Goal: Use online tool/utility: Utilize a website feature to perform a specific function

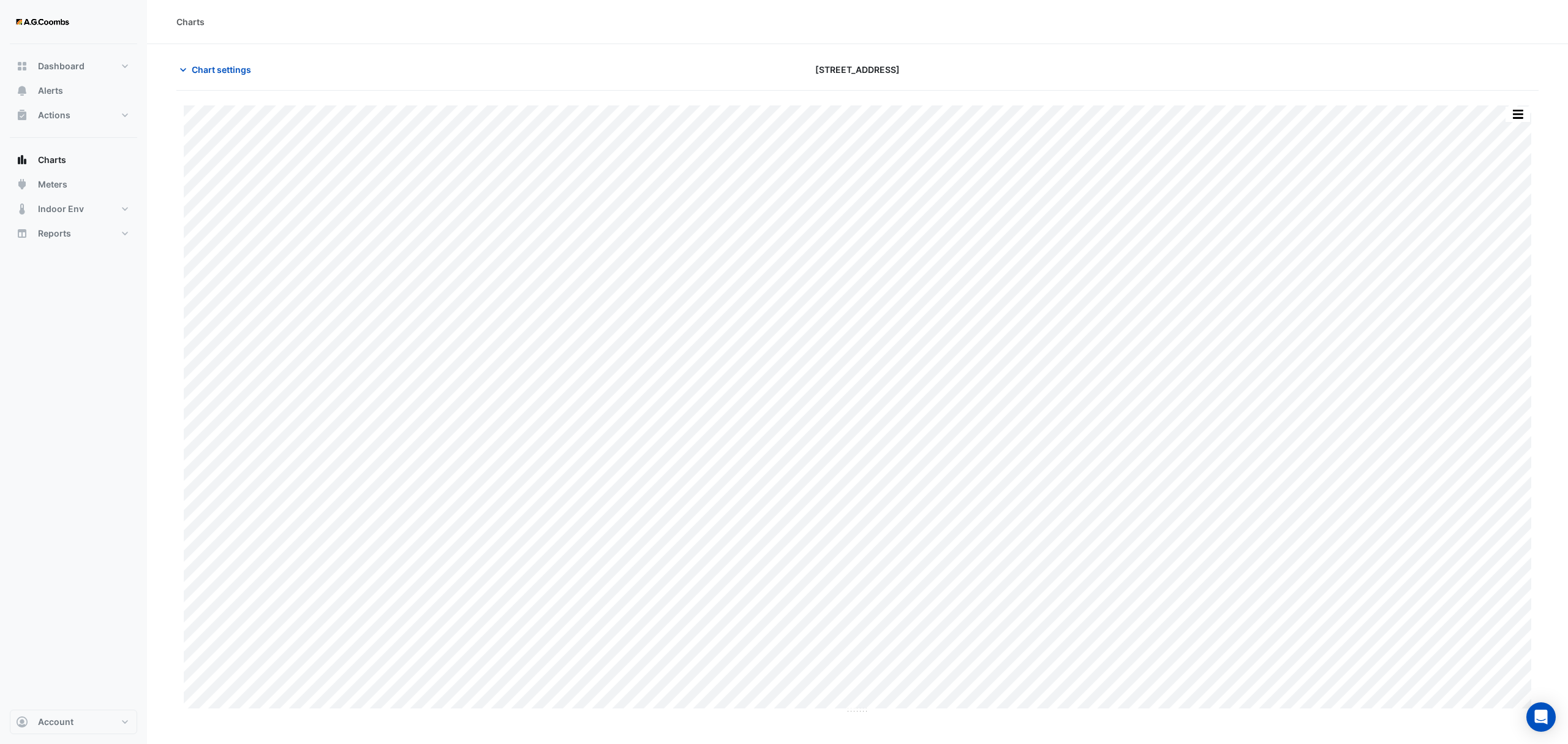
type input "**********"
click at [188, 65] on icon "button" at bounding box center [183, 70] width 13 height 13
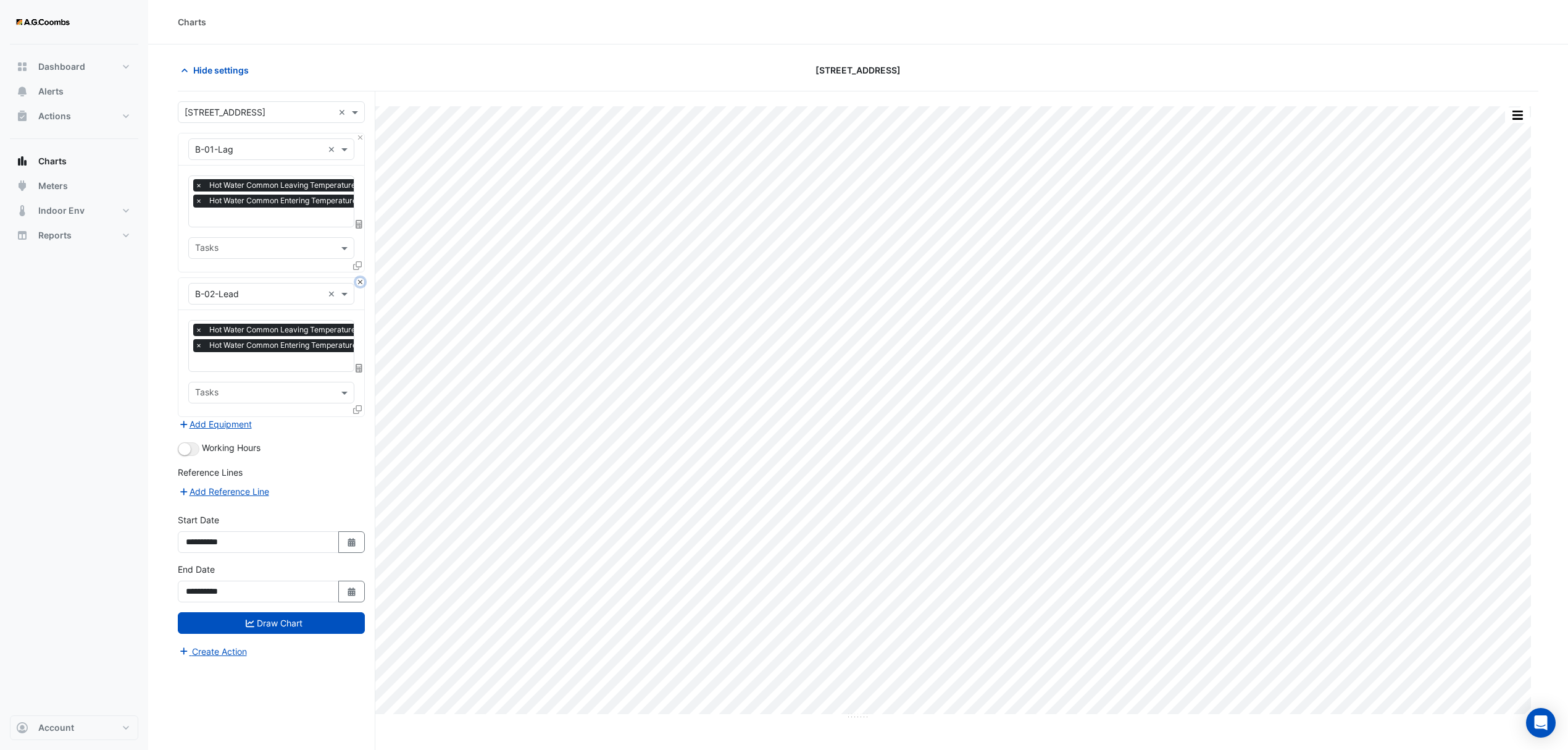
click at [360, 281] on button "Close" at bounding box center [361, 282] width 8 height 8
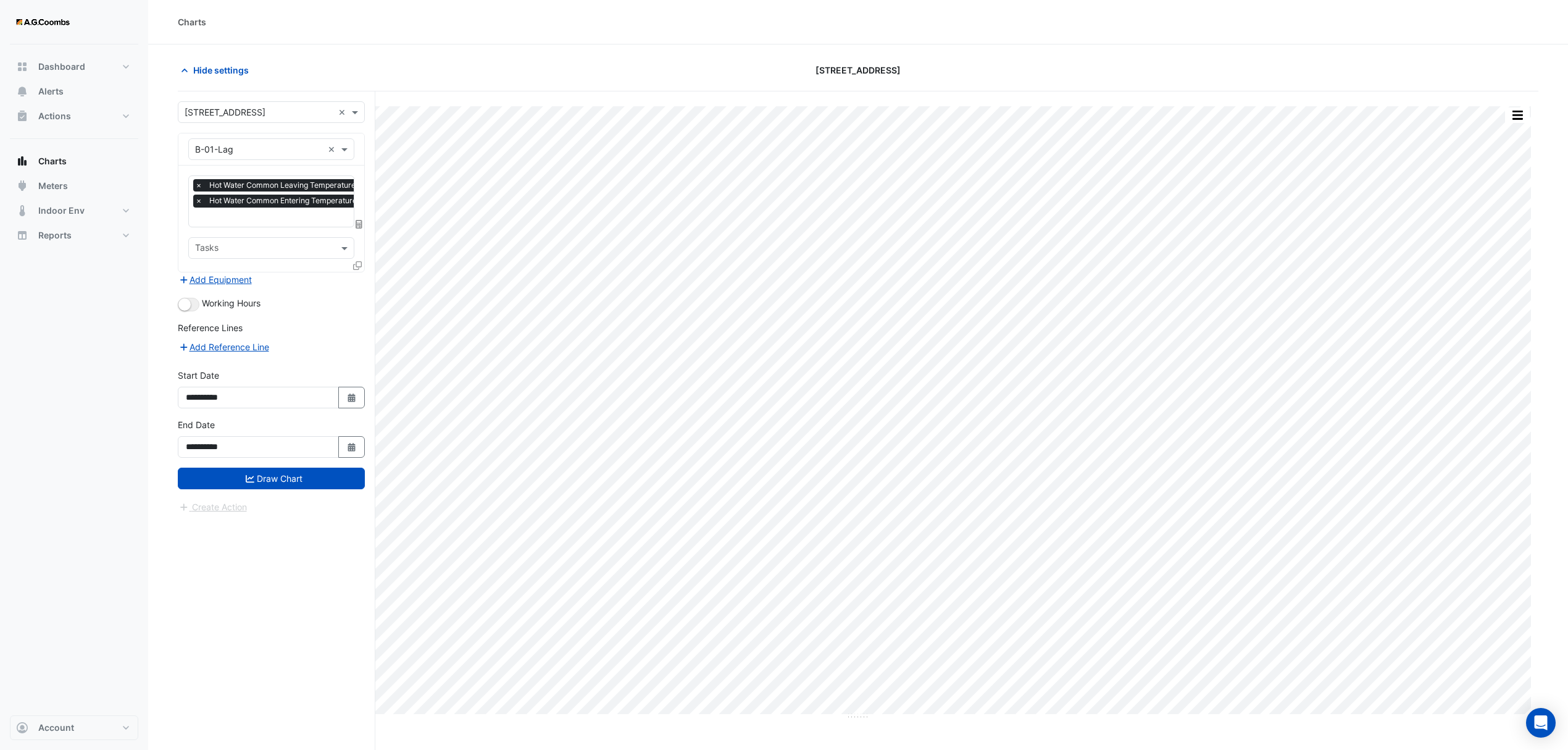
click at [317, 153] on input "text" at bounding box center [258, 149] width 128 height 13
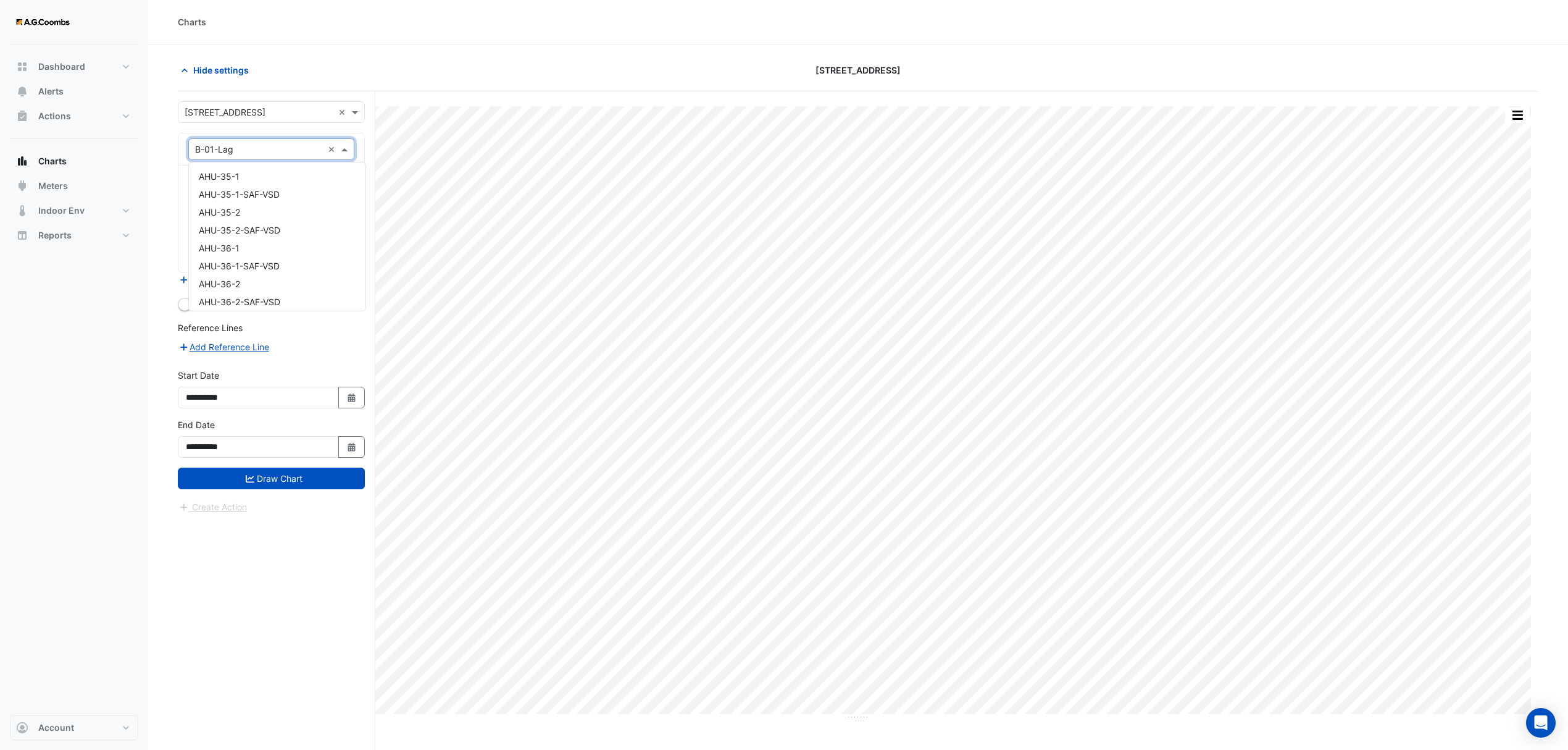
scroll to position [363, 0]
drag, startPoint x: 181, startPoint y: 146, endPoint x: 121, endPoint y: 136, distance: 60.8
click at [121, 136] on div "Charts Hide settings [STREET_ADDRESS] Split by Equip Split All Print Save as JP…" at bounding box center [784, 398] width 1568 height 796
click at [236, 142] on div "Equipment × B-01-Lag ×" at bounding box center [271, 149] width 166 height 22
drag, startPoint x: 245, startPoint y: 151, endPoint x: 193, endPoint y: 146, distance: 52.2
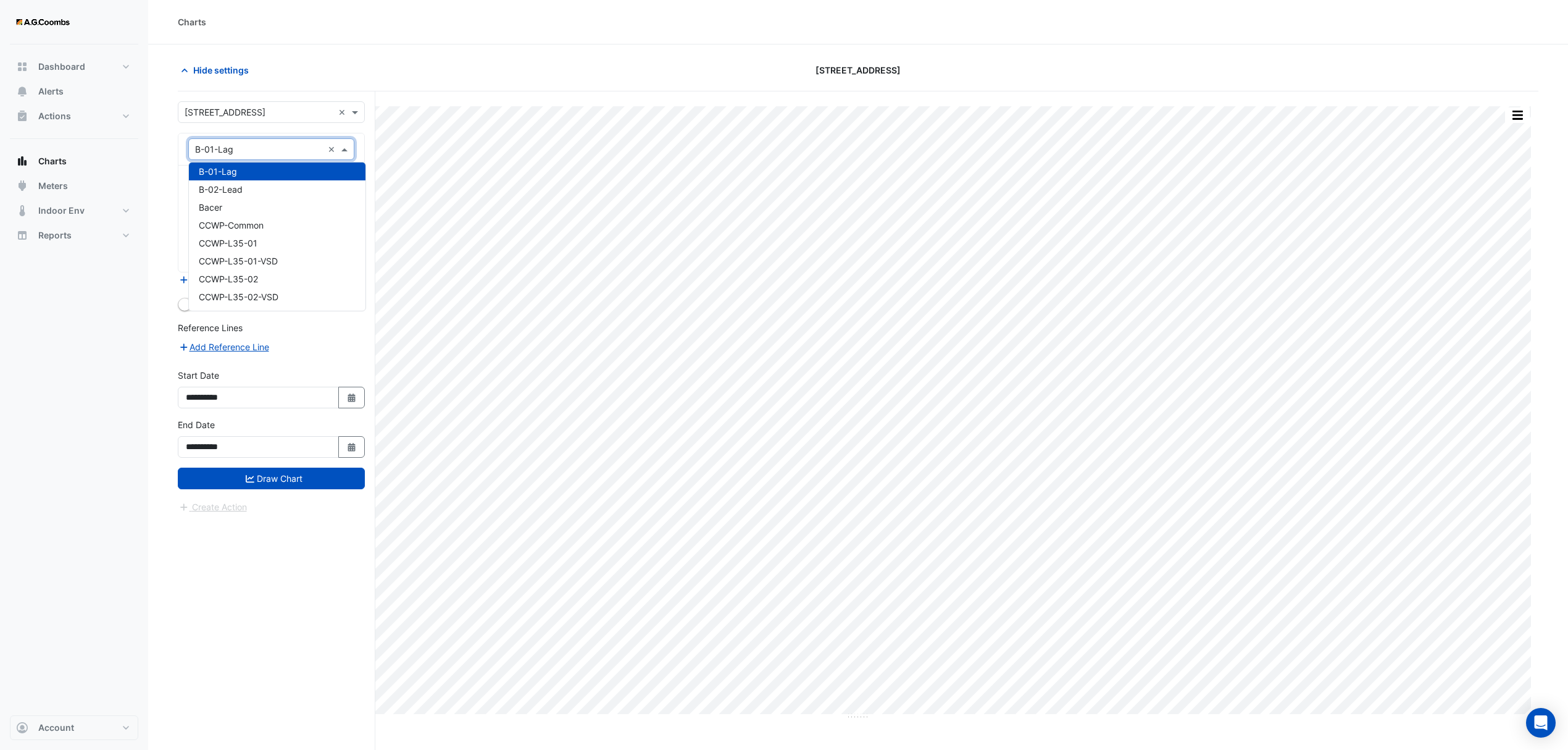
click at [193, 146] on div at bounding box center [271, 149] width 165 height 14
type input "***"
click at [309, 232] on div "VAV-L09-01" at bounding box center [271, 233] width 164 height 18
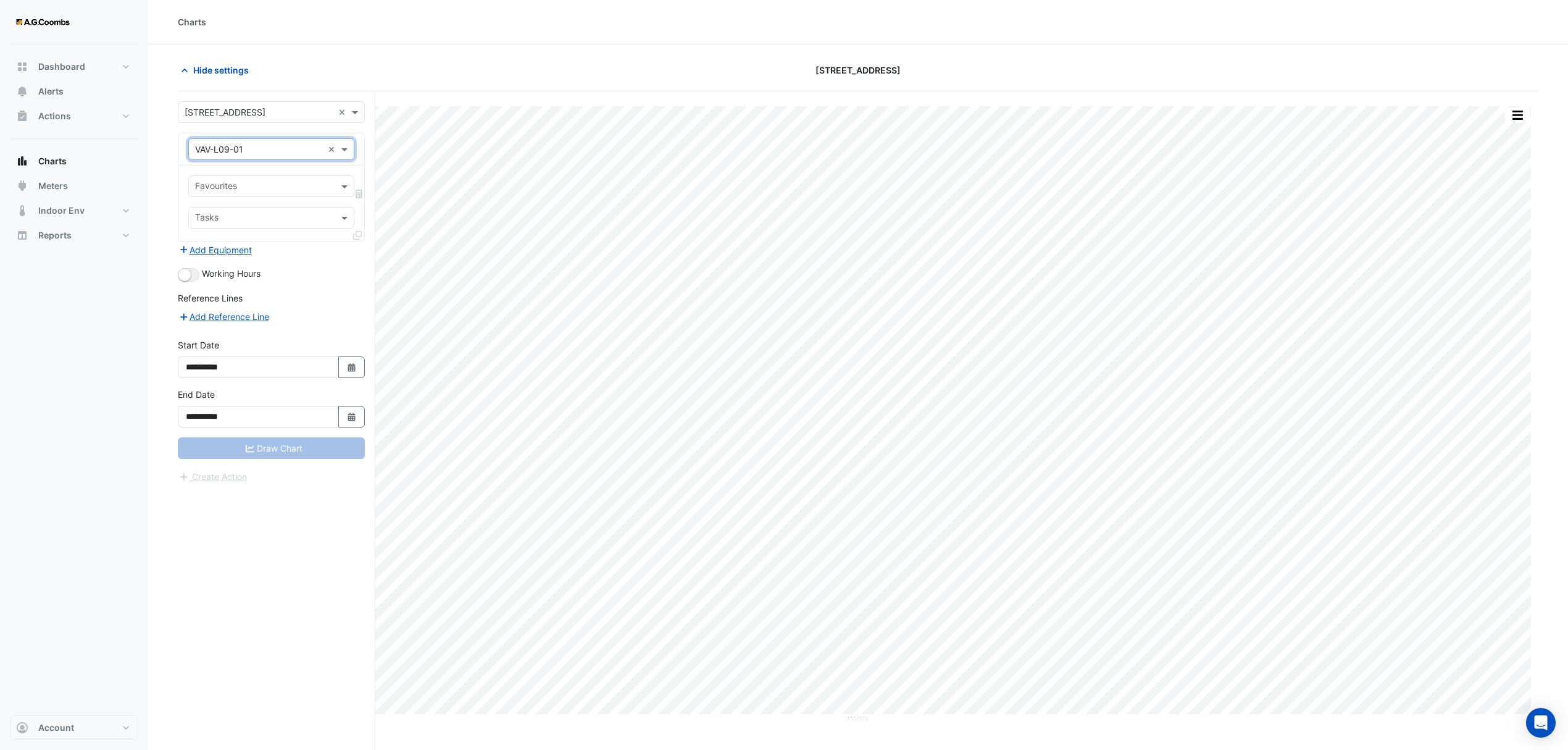
click at [274, 190] on input "text" at bounding box center [264, 187] width 138 height 13
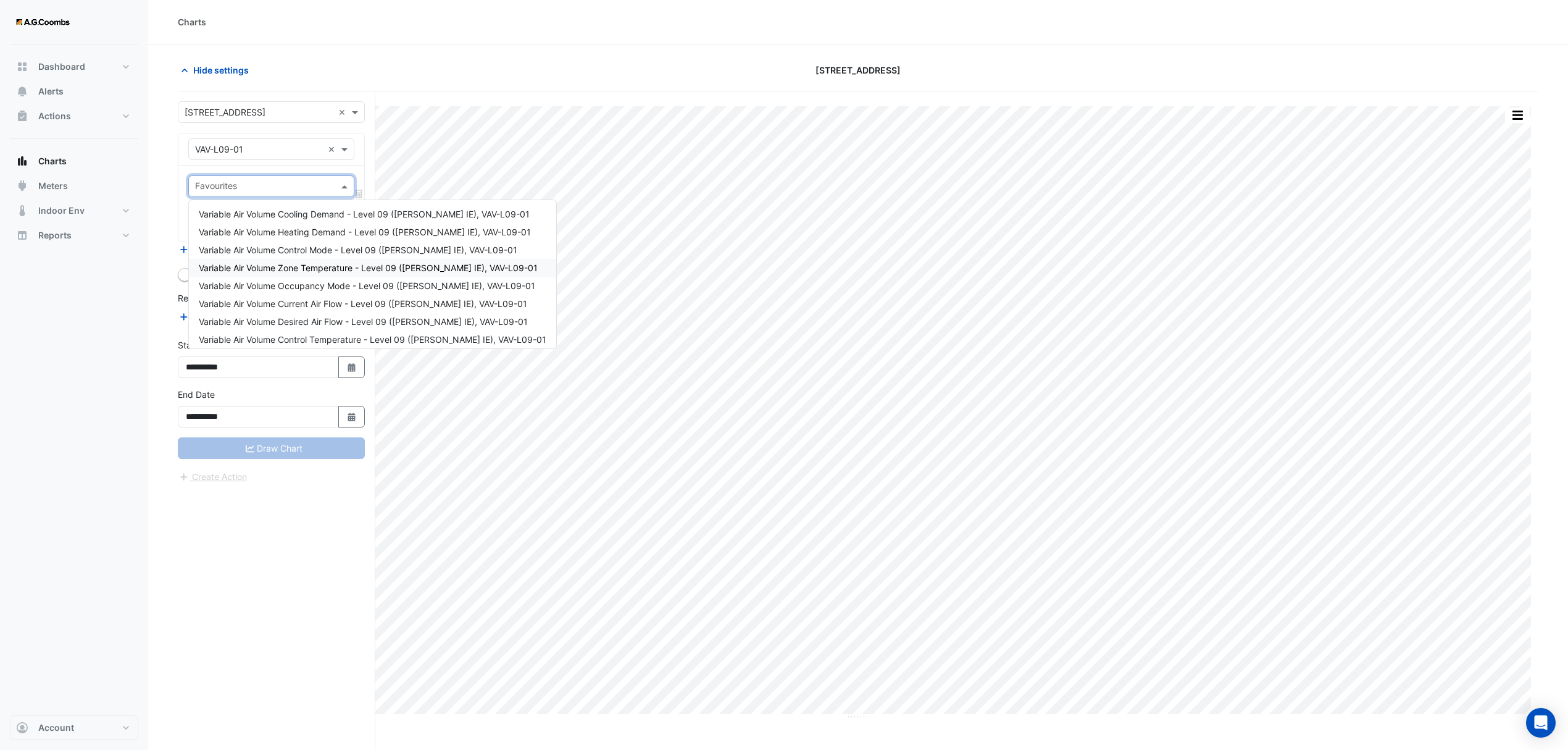
click at [369, 263] on span "Variable Air Volume Zone Temperature - Level 09 ([PERSON_NAME] IE), VAV-L09-01" at bounding box center [367, 268] width 339 height 10
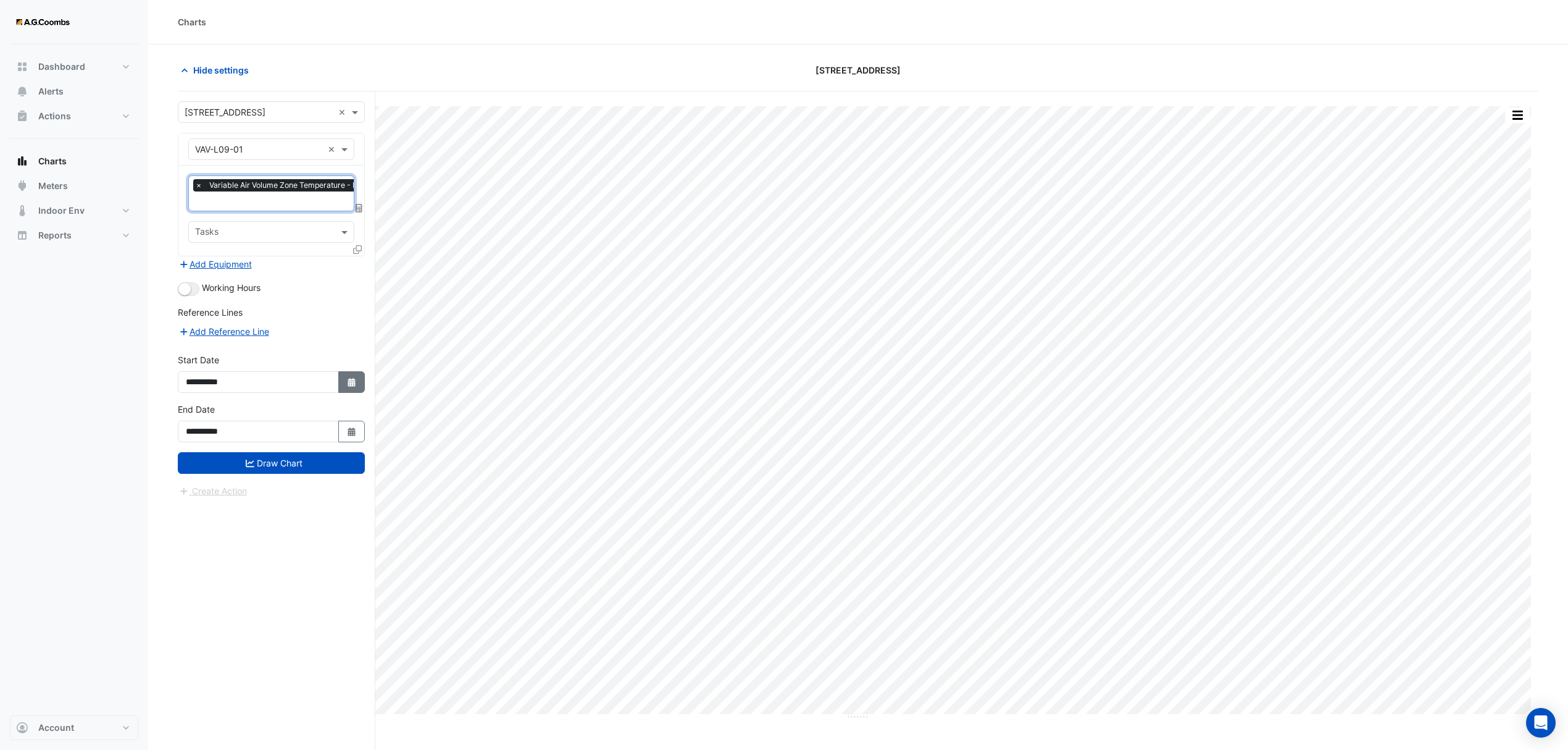
click at [347, 378] on icon "Select Date" at bounding box center [351, 382] width 11 height 8
select select "*"
select select "****"
click at [193, 220] on button "Previous month" at bounding box center [198, 217] width 15 height 19
click at [193, 220] on button "Previous month" at bounding box center [198, 217] width 15 height 19
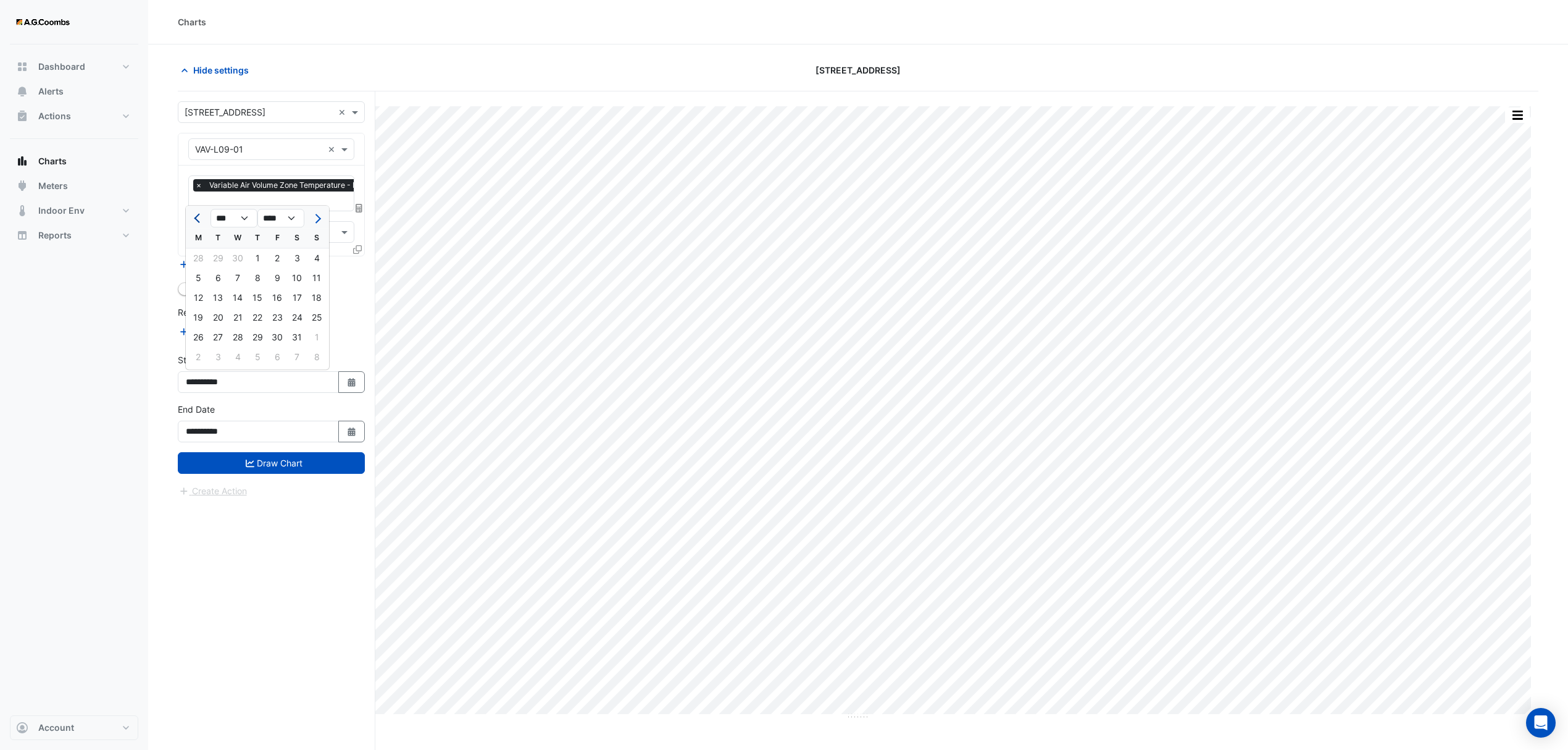
click at [193, 220] on button "Previous month" at bounding box center [198, 217] width 15 height 19
click at [318, 215] on span "Next month" at bounding box center [316, 218] width 9 height 9
select select "*"
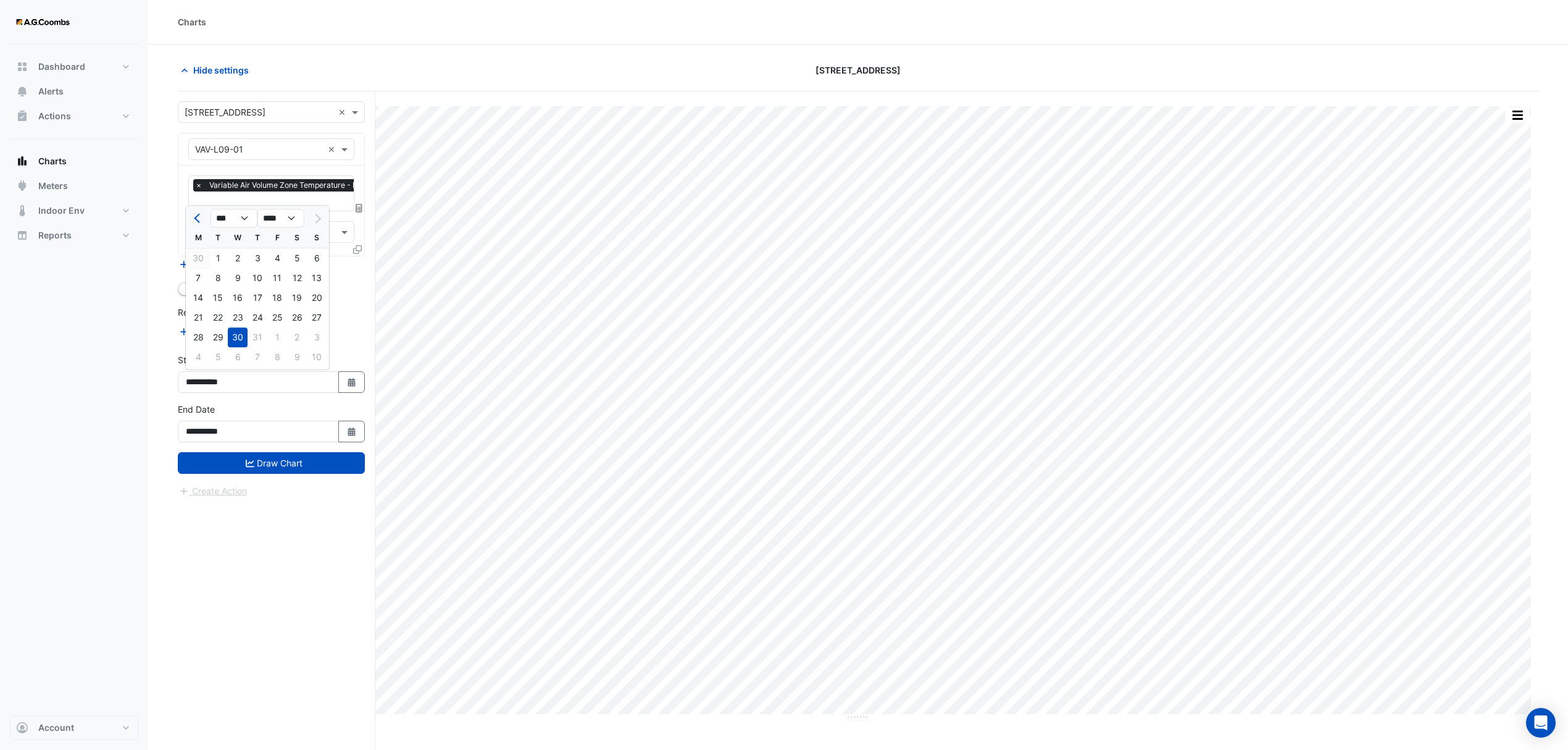
click at [198, 258] on div "30" at bounding box center [198, 258] width 19 height 19
type input "**********"
click at [346, 431] on icon "Select Date" at bounding box center [351, 432] width 11 height 8
click at [316, 264] on span "Next month" at bounding box center [316, 268] width 9 height 9
select select "*"
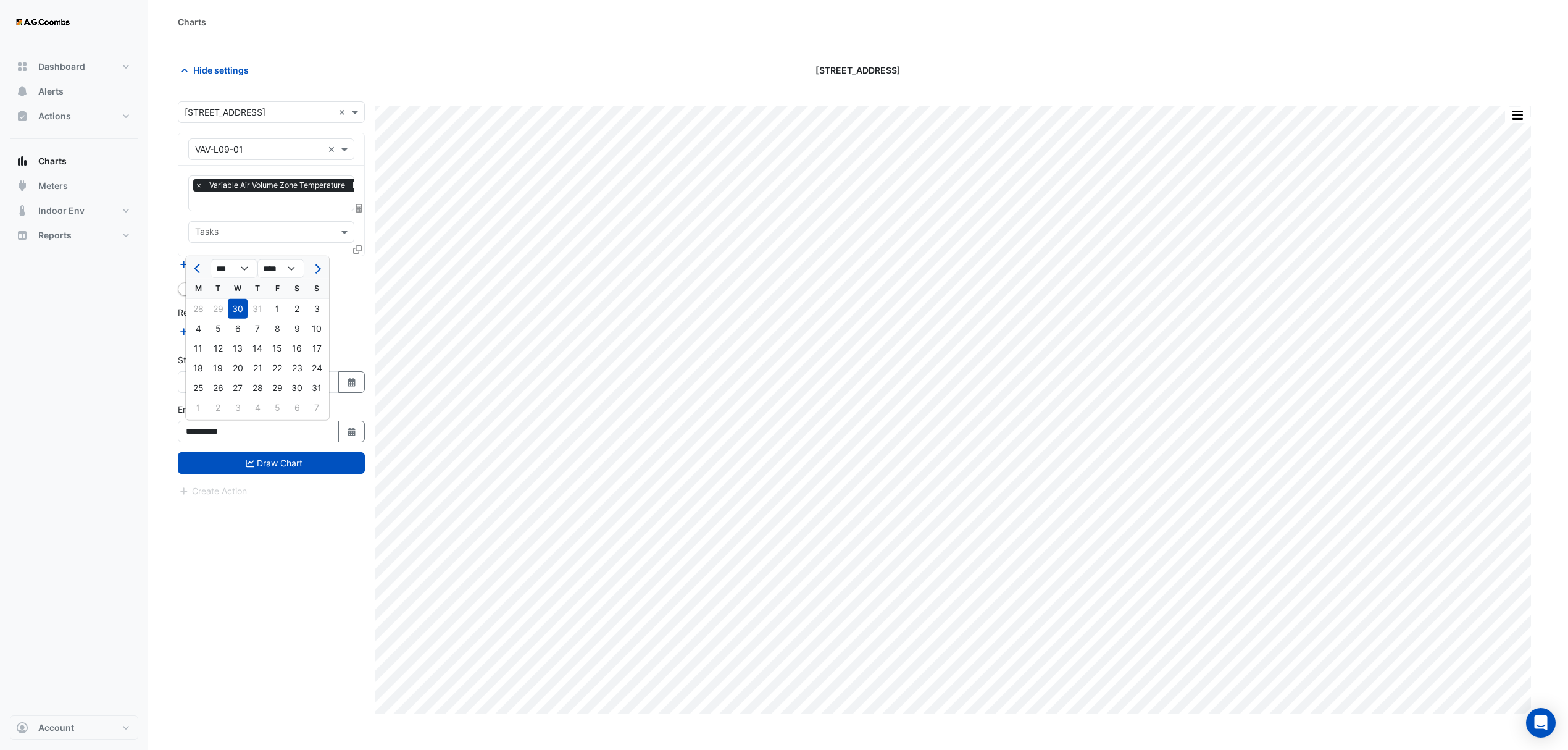
drag, startPoint x: 295, startPoint y: 381, endPoint x: 334, endPoint y: 427, distance: 60.3
click at [295, 382] on div "30" at bounding box center [296, 387] width 19 height 19
type input "**********"
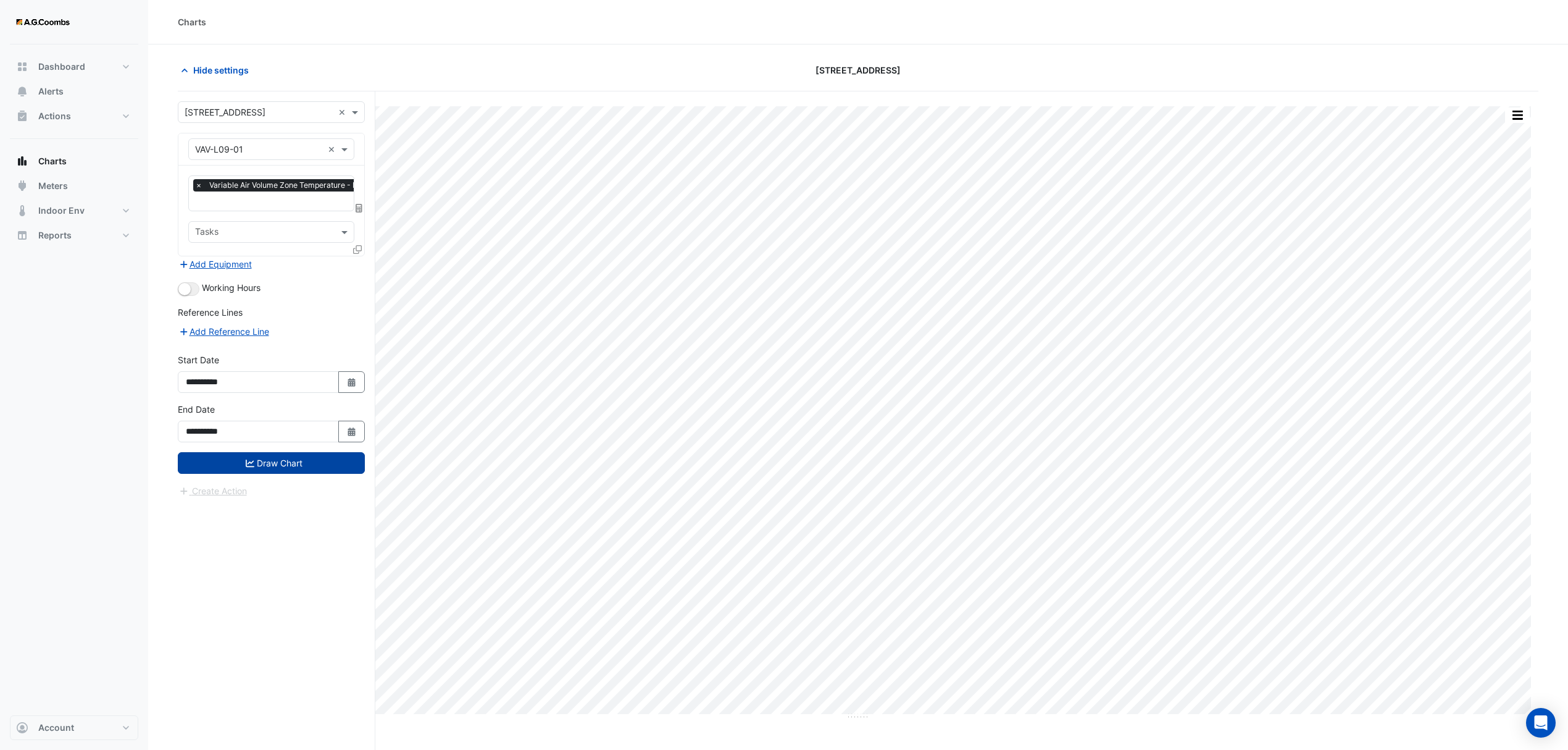
drag, startPoint x: 285, startPoint y: 458, endPoint x: 350, endPoint y: 470, distance: 66.1
click at [285, 458] on button "Draw Chart" at bounding box center [272, 463] width 187 height 22
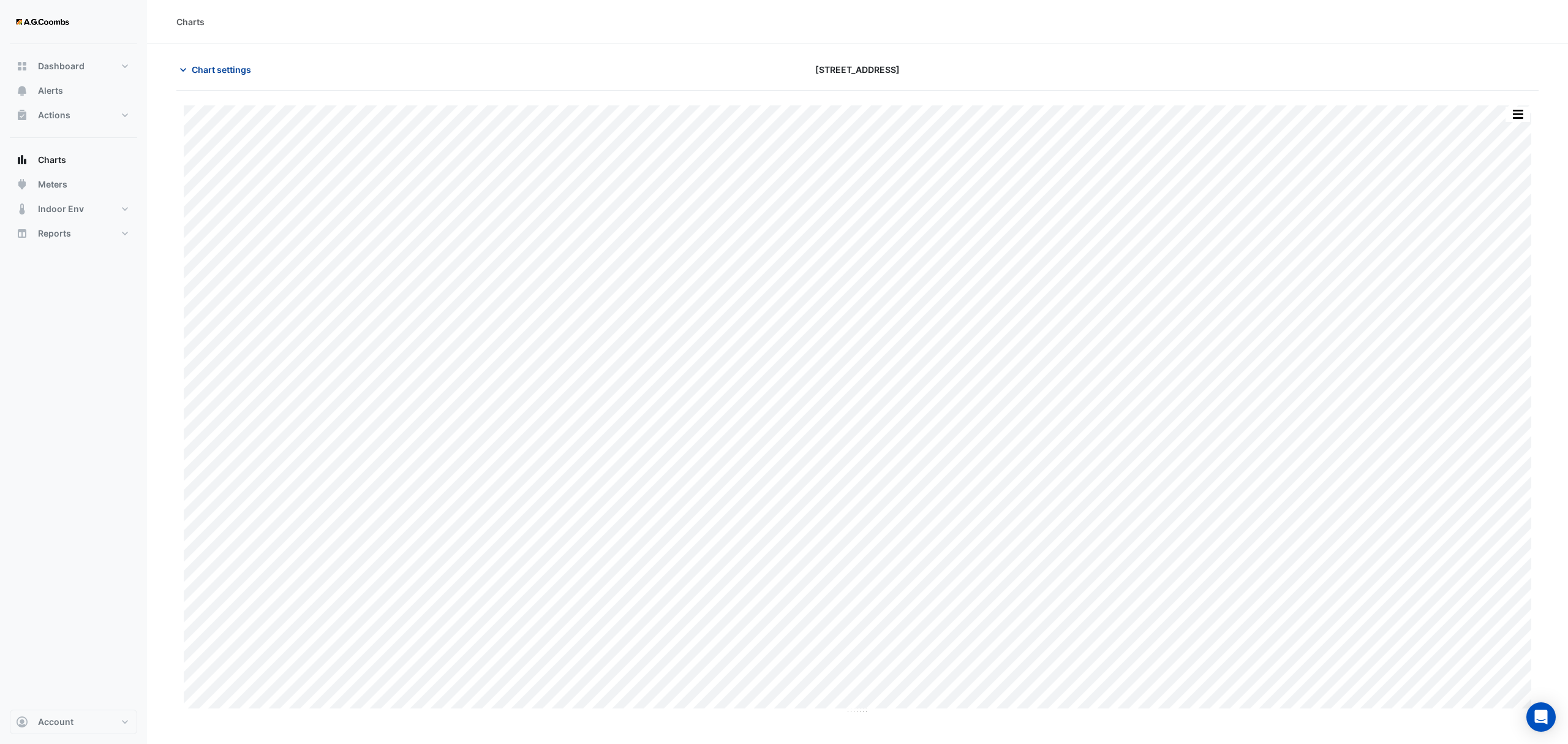
click at [221, 70] on span "Chart settings" at bounding box center [221, 69] width 59 height 13
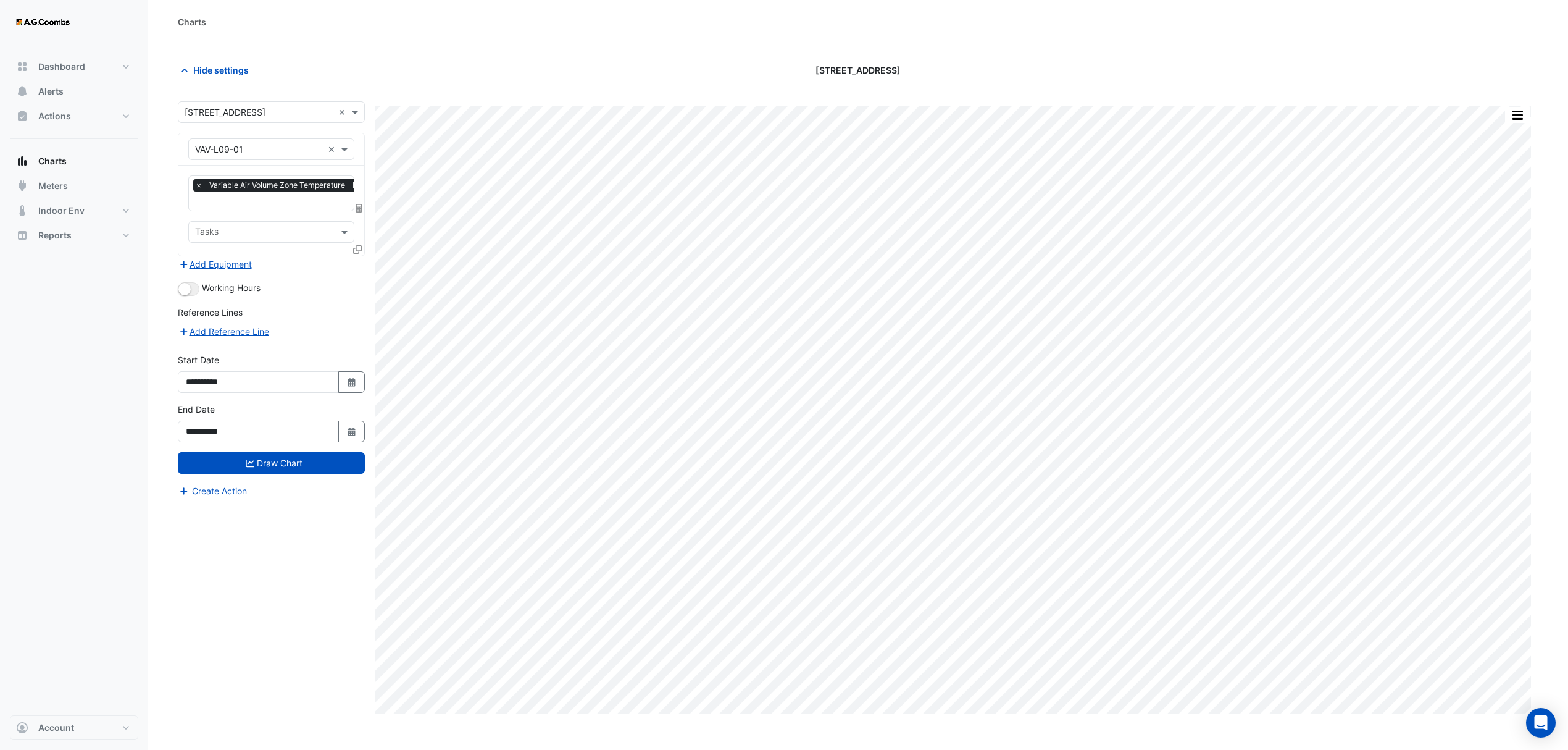
click at [357, 249] on icon at bounding box center [357, 249] width 8 height 8
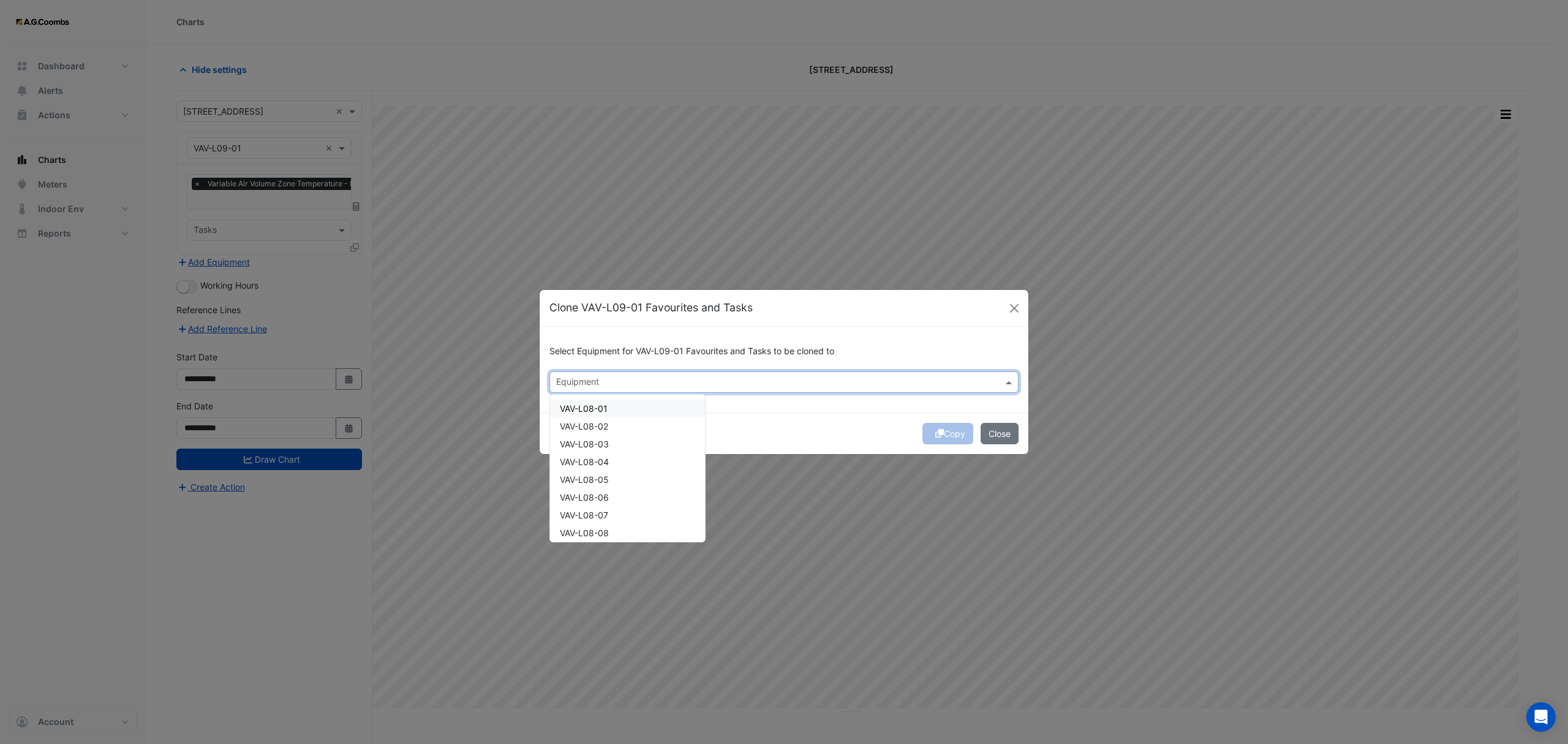
click at [625, 379] on input "text" at bounding box center [776, 383] width 441 height 13
click at [632, 383] on input "text" at bounding box center [776, 383] width 441 height 13
click at [608, 409] on span "VAV-L09-02" at bounding box center [584, 408] width 49 height 10
click at [612, 424] on div "VAV-L09-03" at bounding box center [627, 426] width 155 height 18
click at [616, 442] on div "VAV-L09-04" at bounding box center [627, 443] width 155 height 18
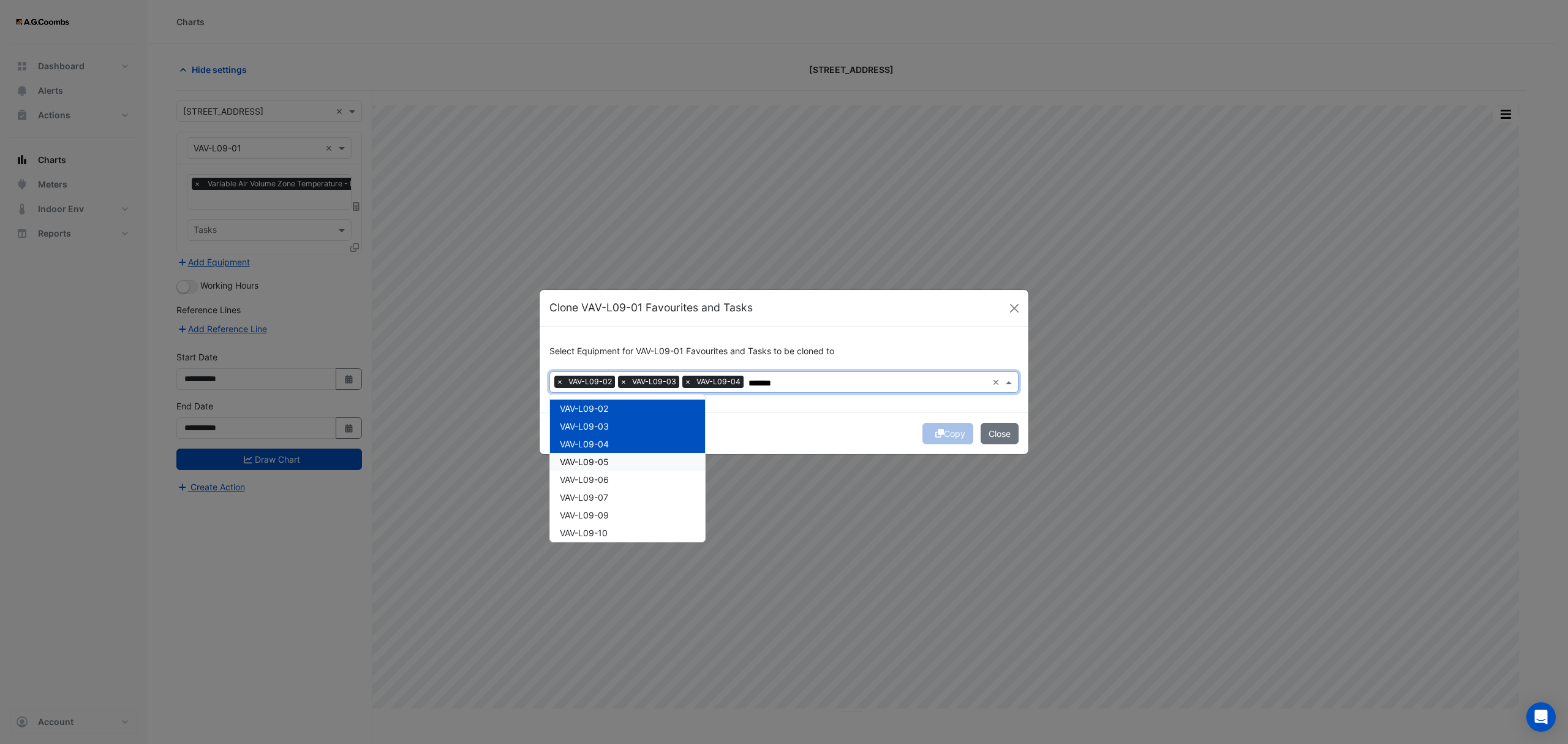
drag, startPoint x: 616, startPoint y: 457, endPoint x: 618, endPoint y: 467, distance: 10.2
click at [616, 458] on div "VAV-L09-05" at bounding box center [627, 461] width 155 height 18
click at [618, 475] on div "VAV-L09-06" at bounding box center [627, 478] width 155 height 18
click at [621, 493] on div "VAV-L09-07" at bounding box center [627, 497] width 155 height 18
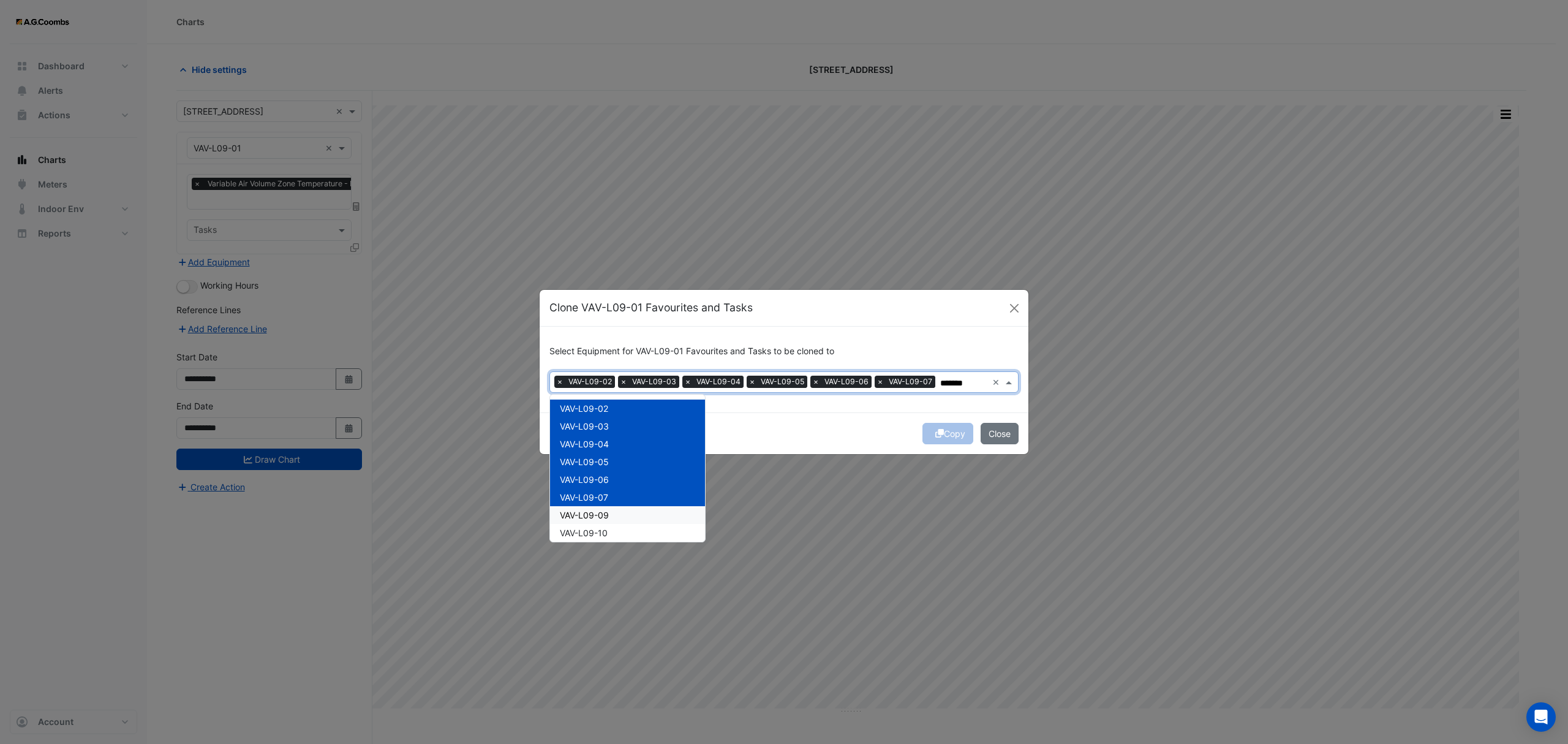
click at [618, 512] on div "VAV-L09-09" at bounding box center [627, 514] width 155 height 18
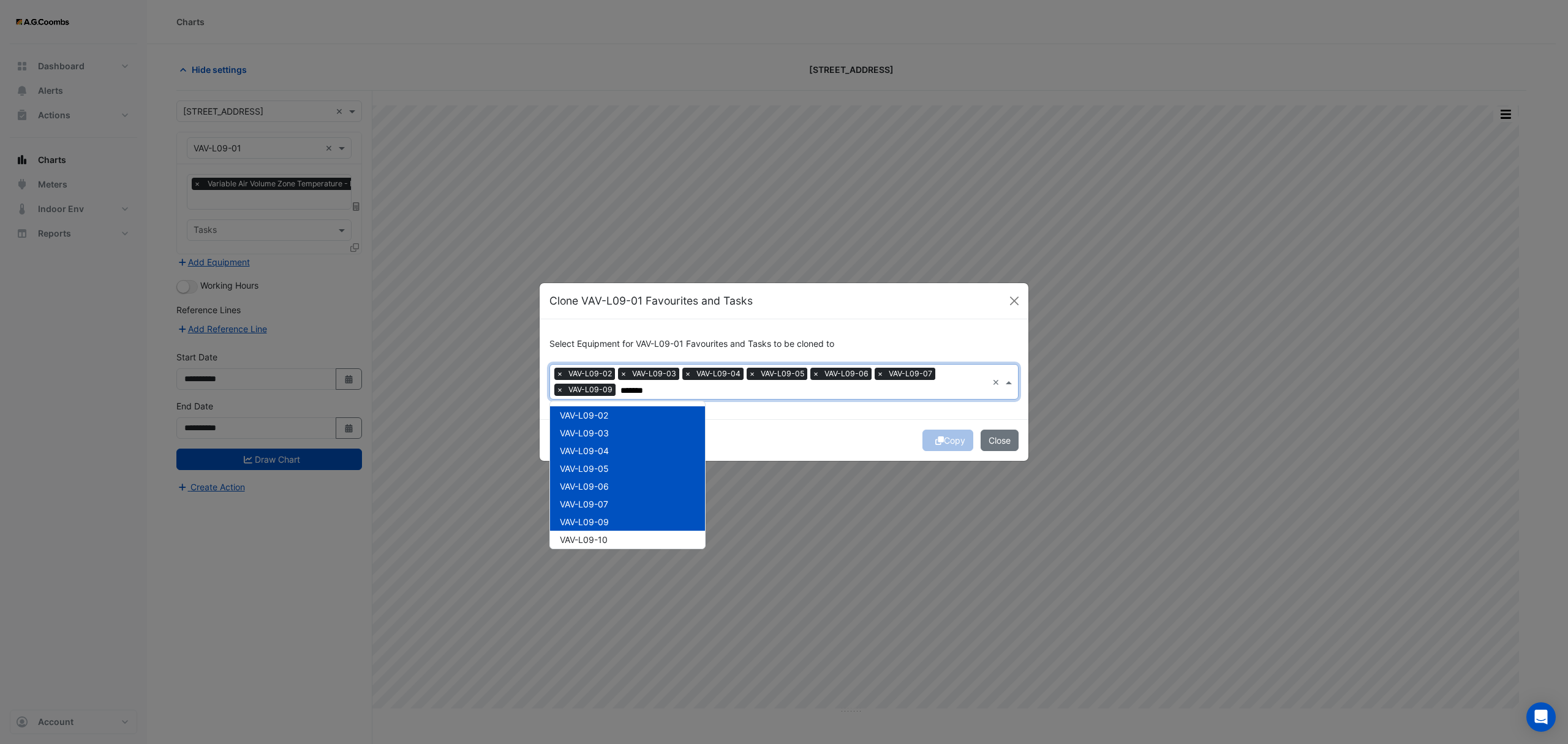
scroll to position [81, 0]
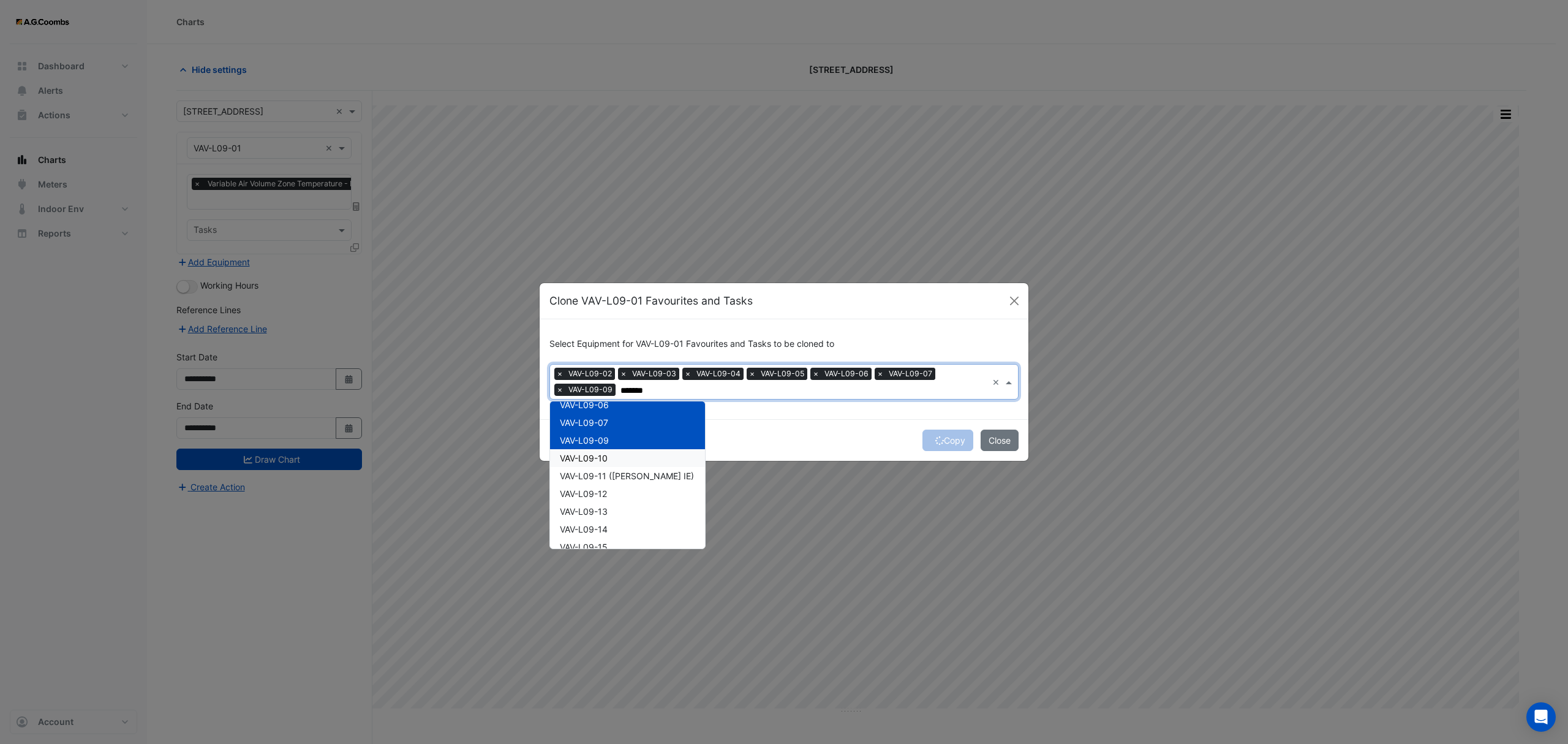
click at [612, 462] on div "VAV-L09-10" at bounding box center [627, 457] width 155 height 18
click at [614, 471] on span "VAV-L09-11 ([PERSON_NAME] IE)" at bounding box center [627, 475] width 134 height 10
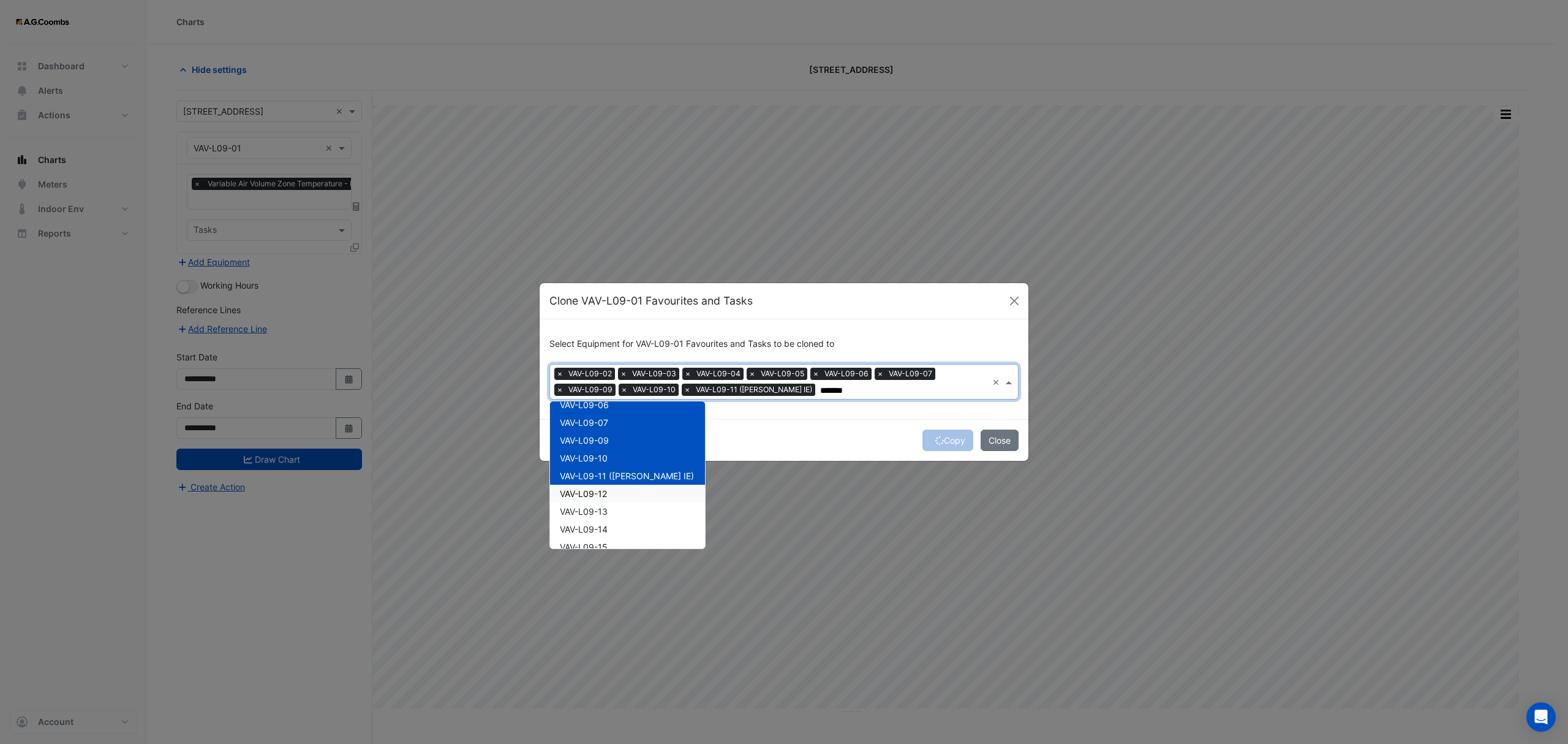
click at [616, 491] on div "VAV-L09-12" at bounding box center [627, 493] width 155 height 18
click at [621, 510] on div "VAV-L09-13" at bounding box center [627, 511] width 155 height 18
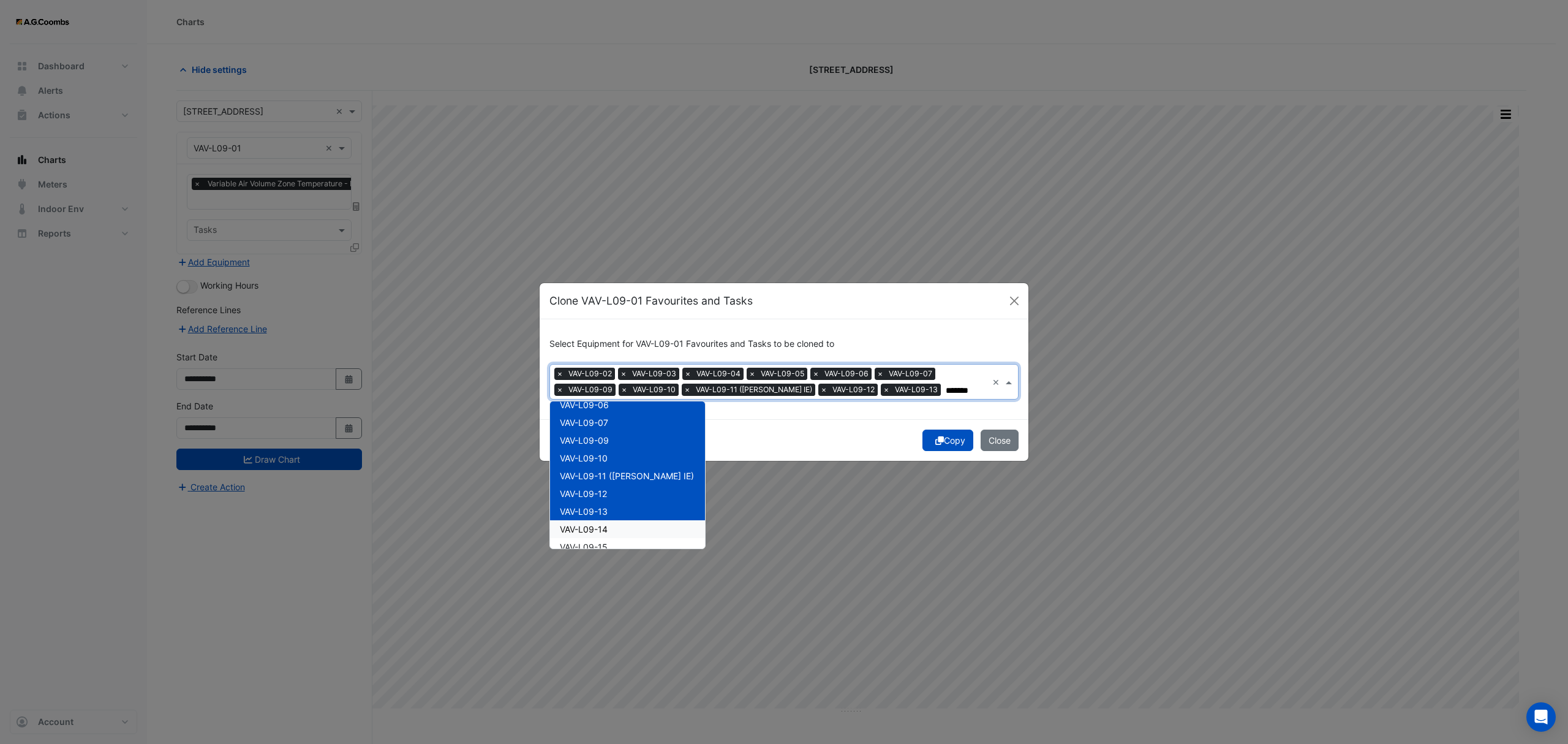
click at [625, 527] on div "VAV-L09-14" at bounding box center [627, 529] width 155 height 18
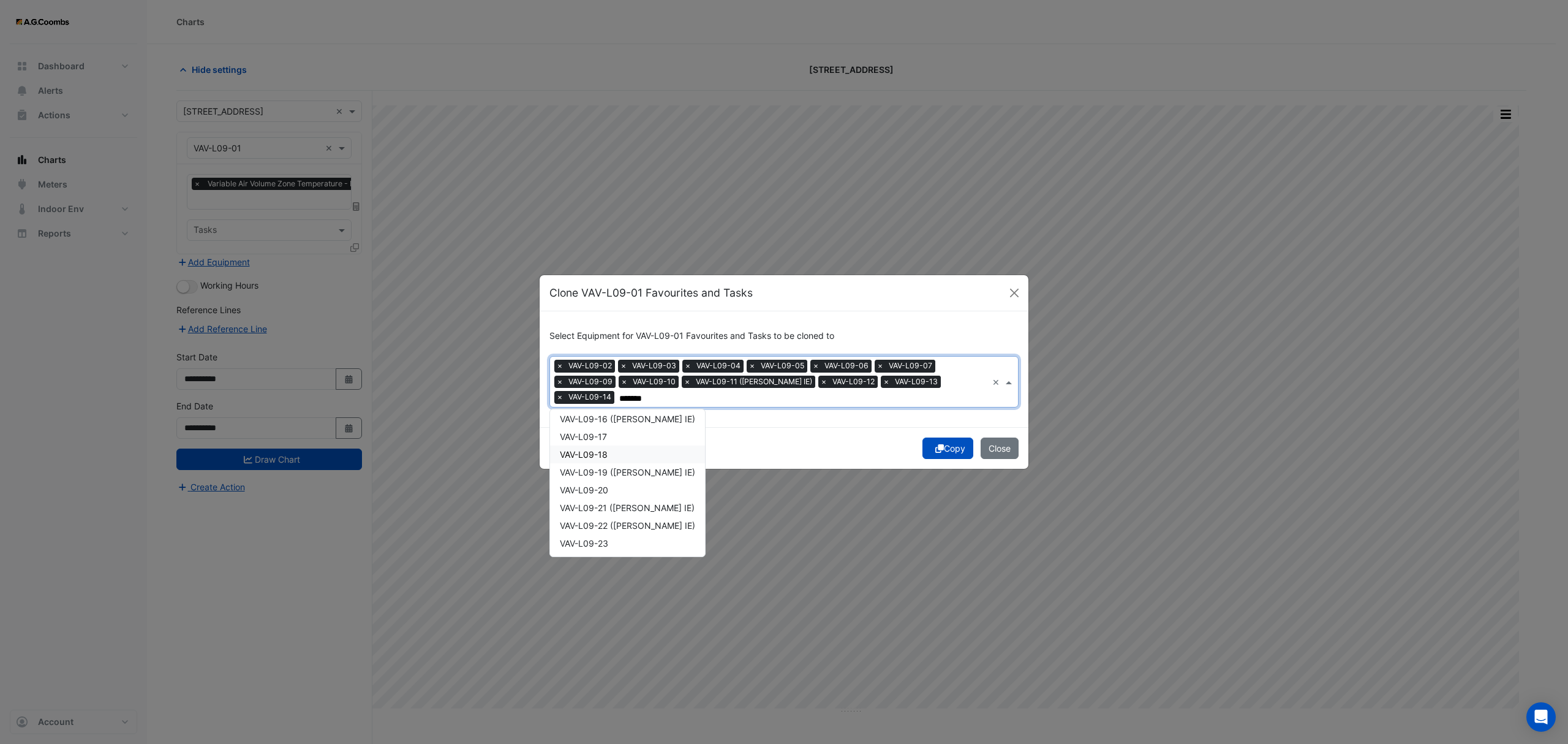
scroll to position [153, 0]
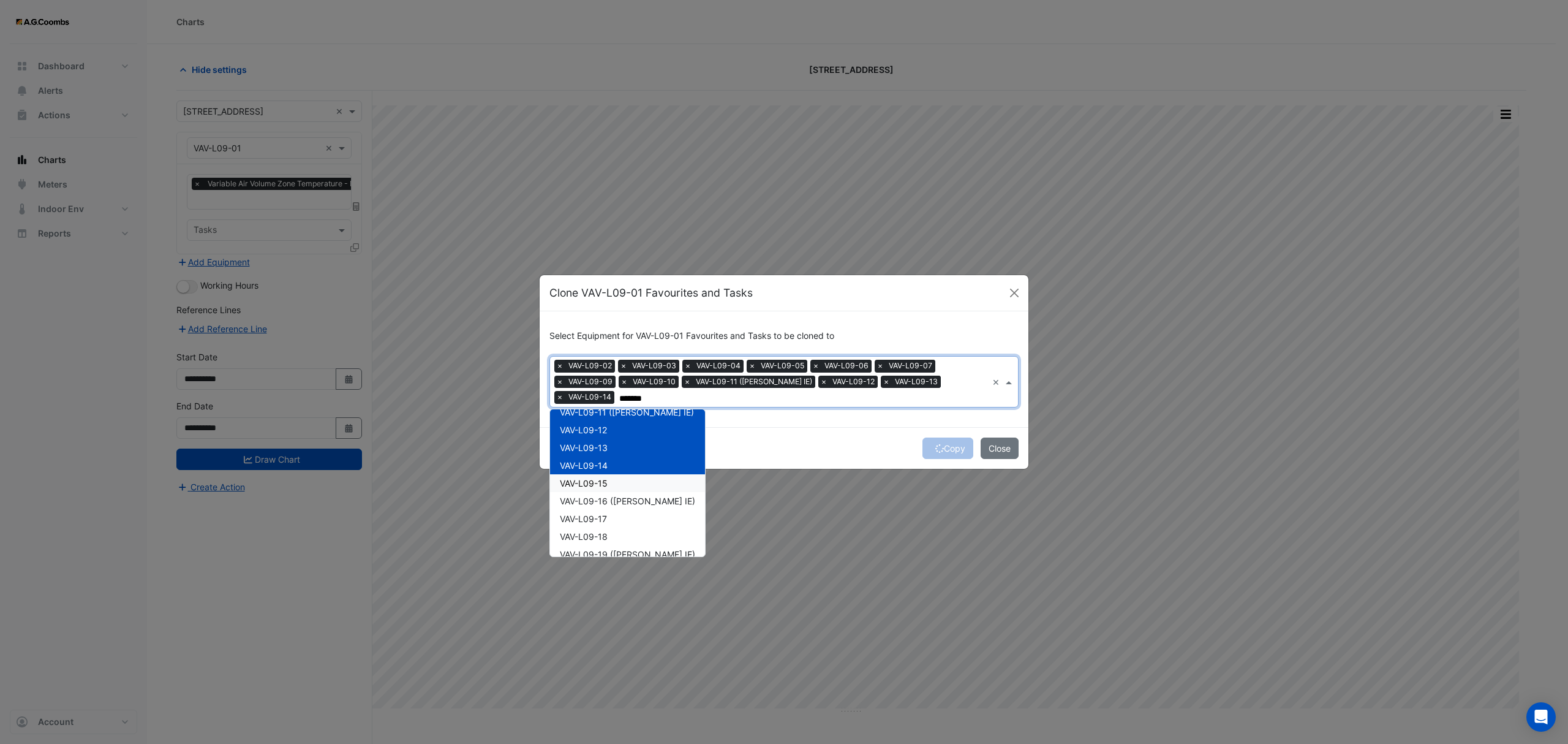
click at [635, 476] on div "VAV-L09-15" at bounding box center [627, 483] width 155 height 18
click at [635, 493] on div "VAV-L09-16 ([PERSON_NAME] IE)" at bounding box center [627, 500] width 155 height 18
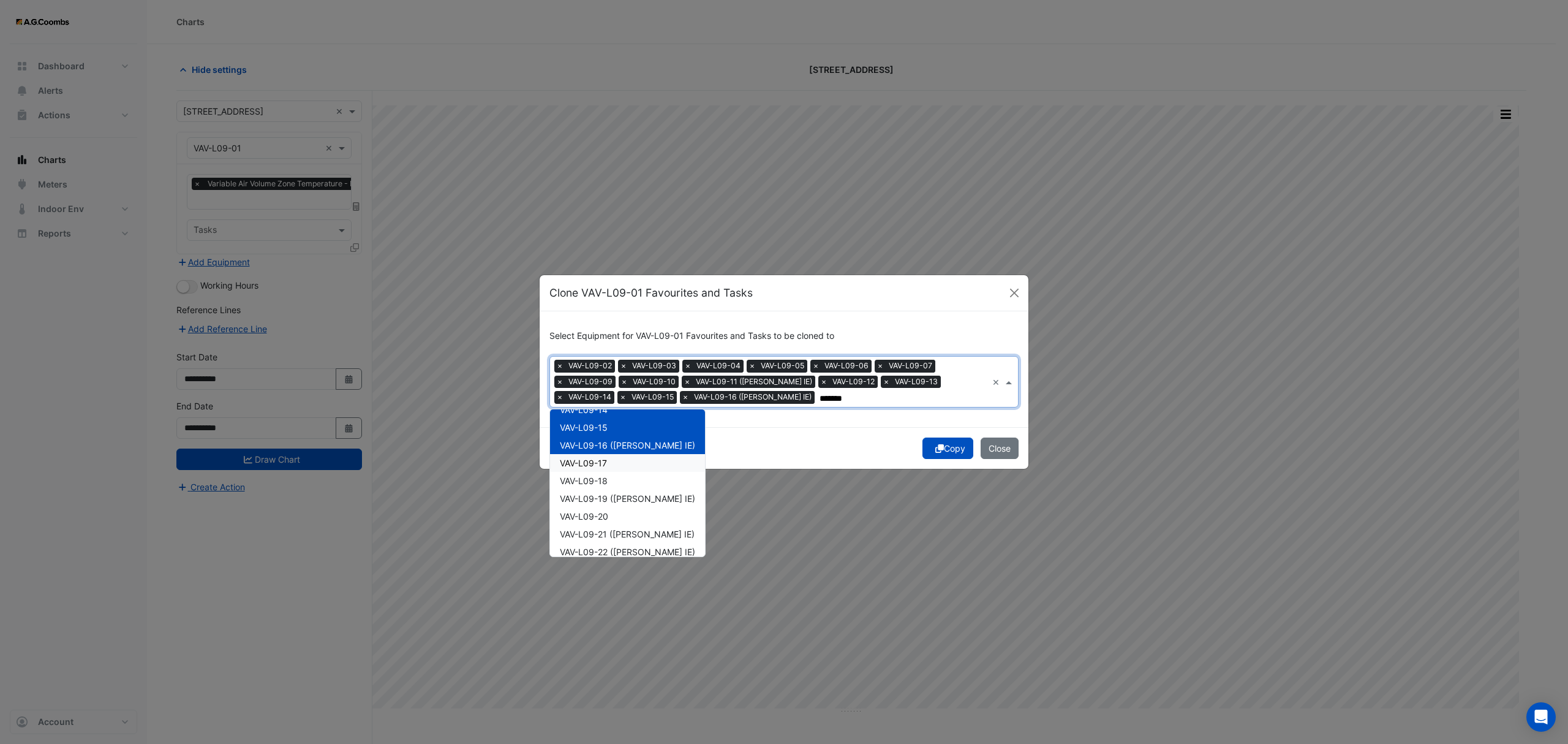
scroll to position [235, 0]
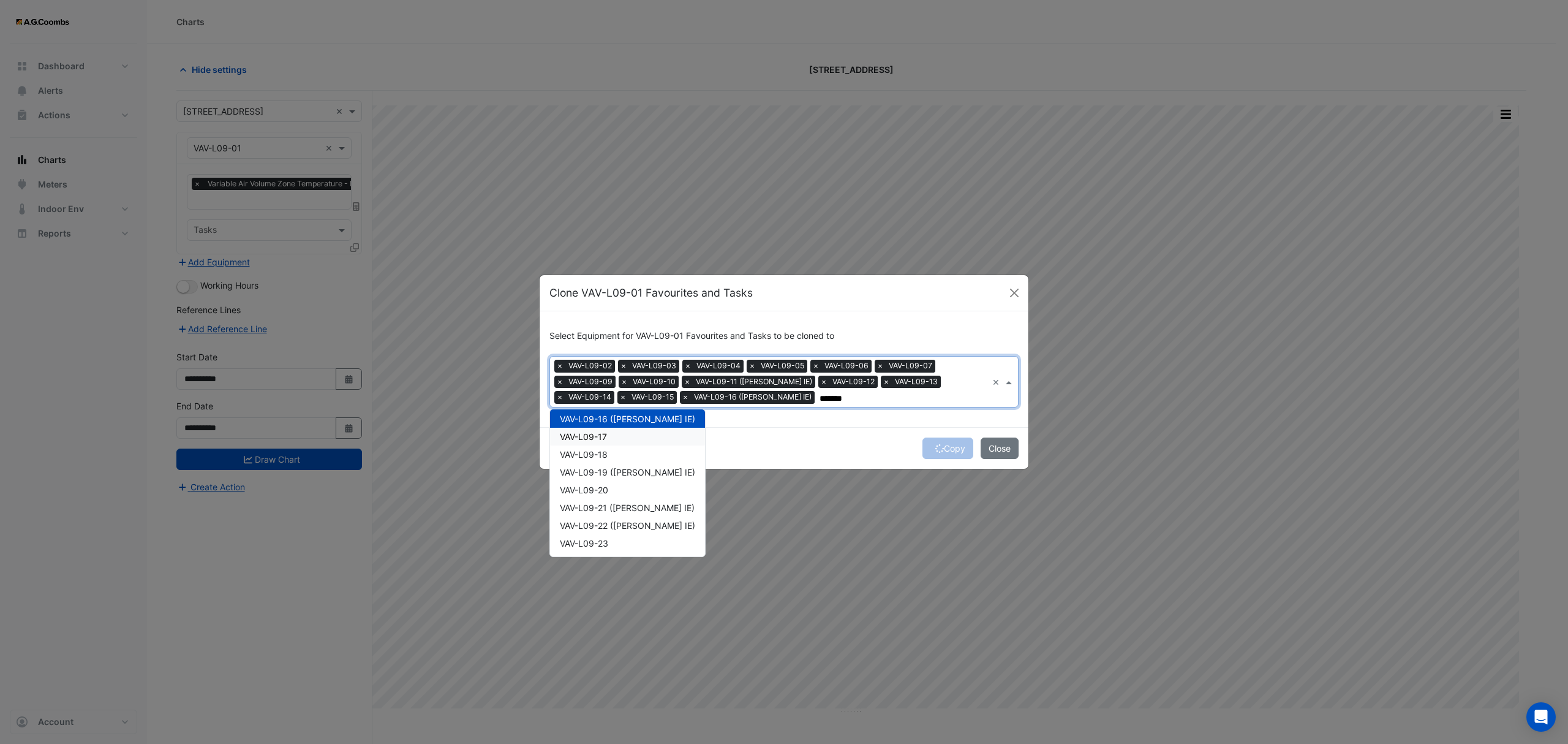
click at [622, 439] on div "VAV-L09-17" at bounding box center [627, 436] width 155 height 18
click at [623, 459] on div "VAV-L09-18" at bounding box center [627, 454] width 155 height 18
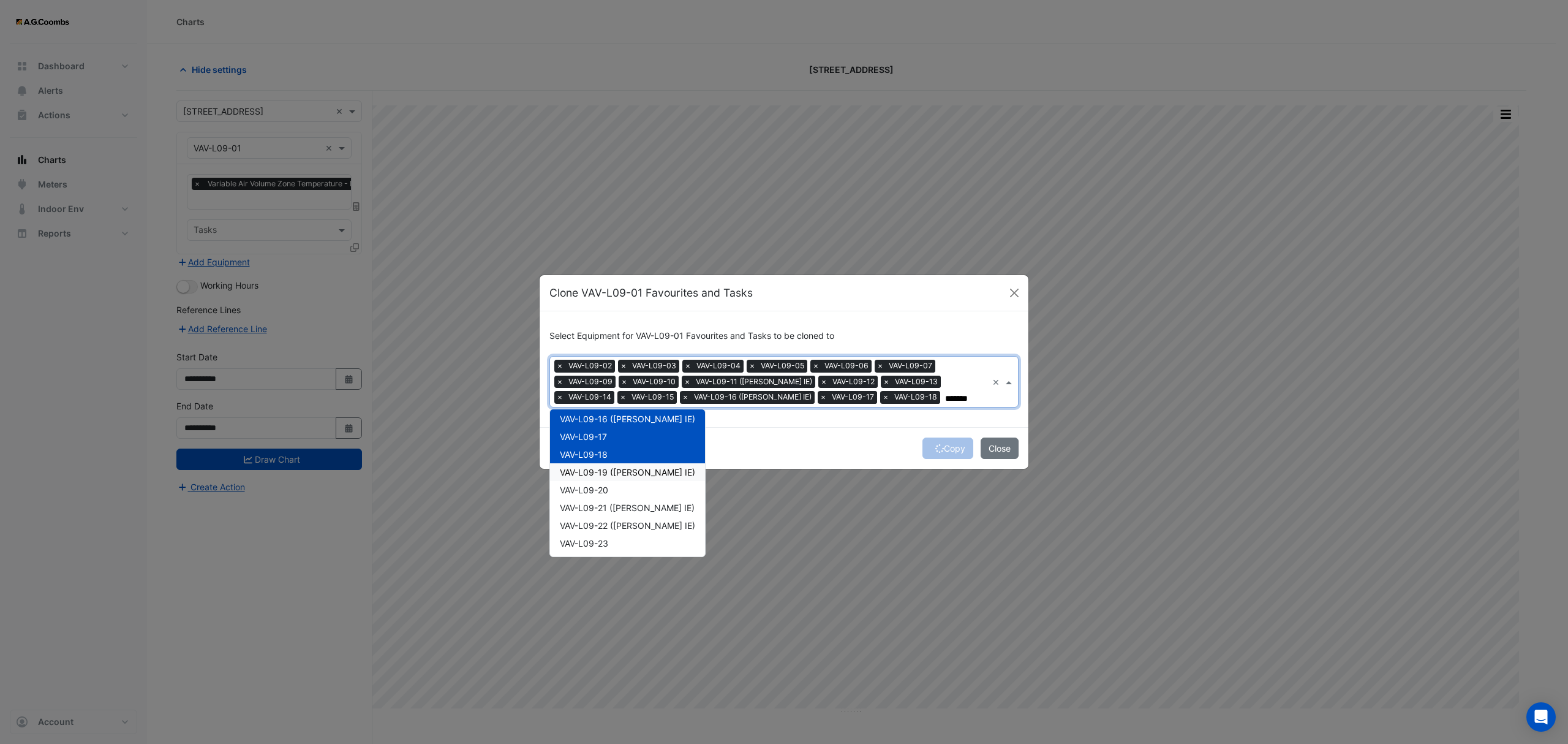
click at [625, 478] on div "VAV-L09-19 ([PERSON_NAME] IE)" at bounding box center [627, 472] width 155 height 18
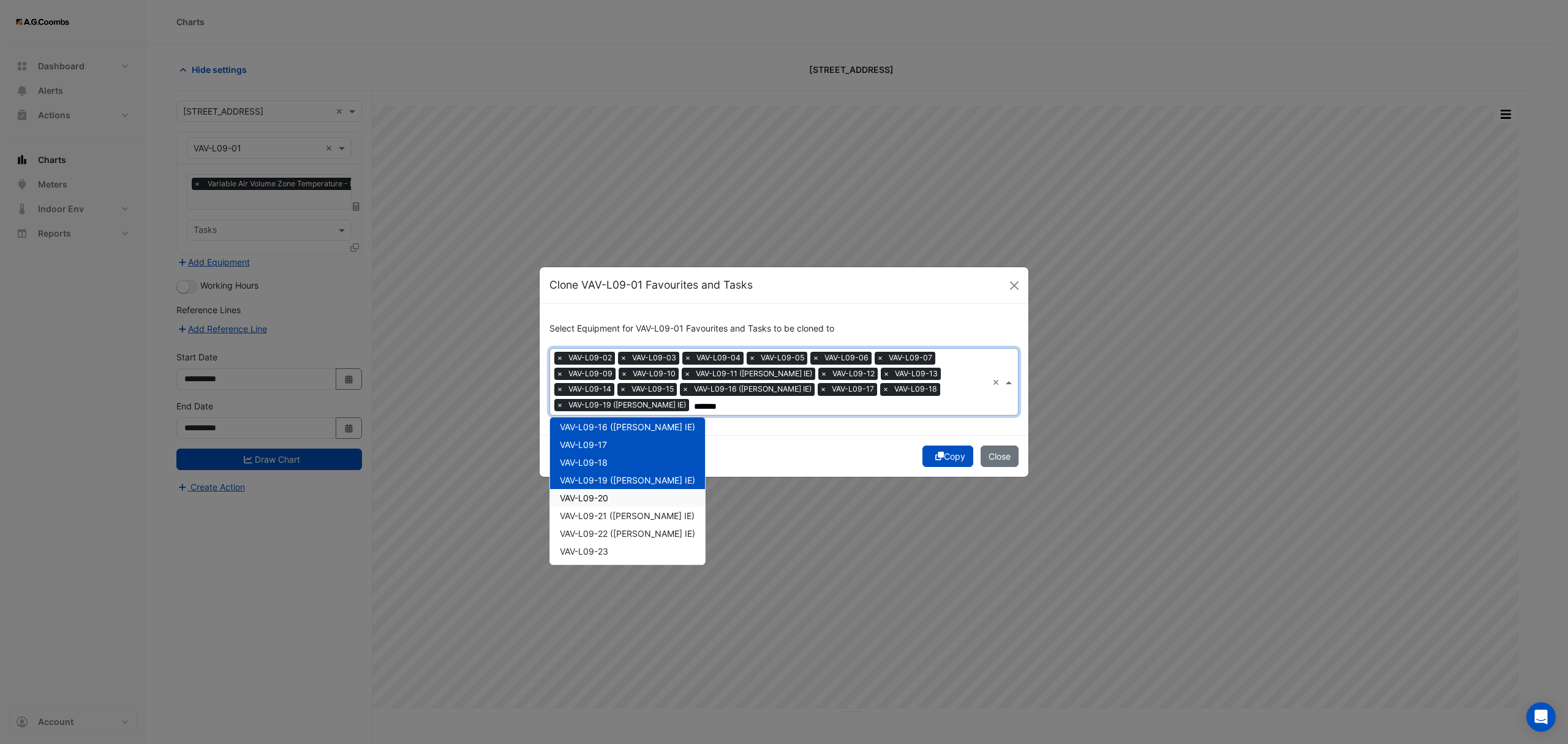
click at [628, 493] on div "VAV-L09-20" at bounding box center [627, 497] width 155 height 18
click at [627, 504] on div "VAV-L09-20" at bounding box center [627, 497] width 155 height 18
drag, startPoint x: 623, startPoint y: 524, endPoint x: 626, endPoint y: 514, distance: 10.4
click at [625, 528] on span "VAV-L09-22 ([PERSON_NAME] IE)" at bounding box center [627, 533] width 136 height 10
click at [622, 510] on span "VAV-L09-21 ([PERSON_NAME] IE)" at bounding box center [627, 515] width 135 height 10
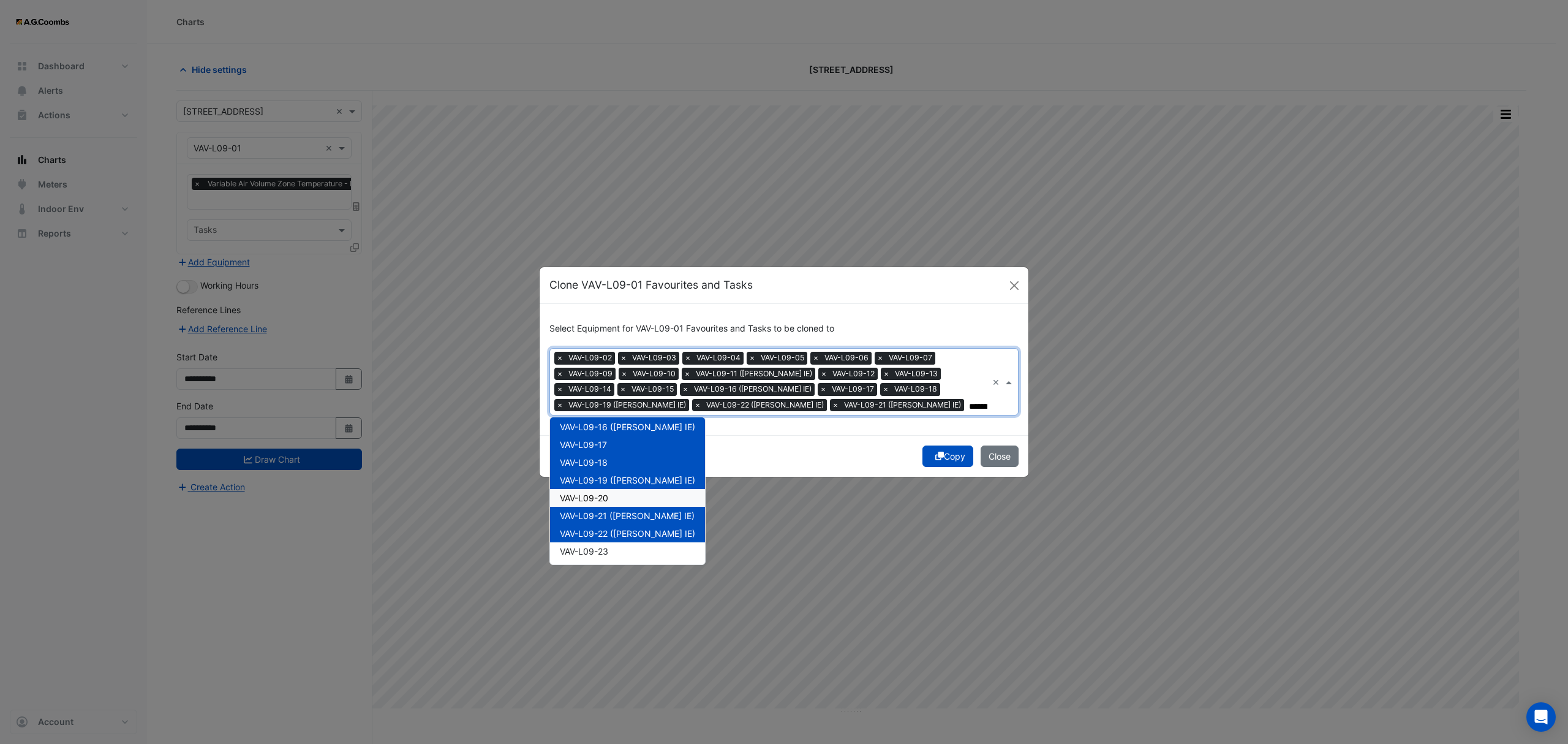
click at [616, 499] on div "VAV-L09-20" at bounding box center [627, 497] width 155 height 18
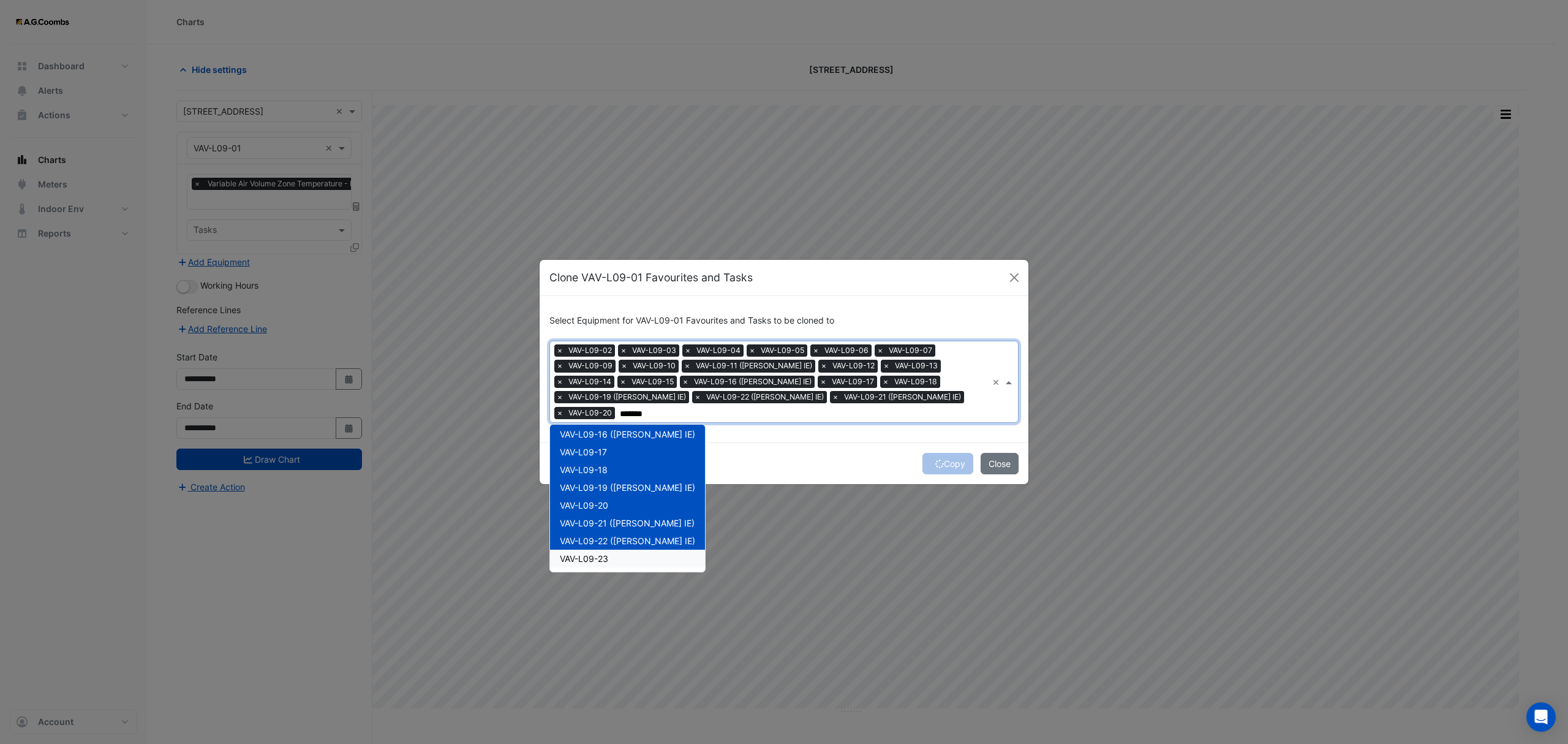
click at [618, 550] on div "VAV-L09-23" at bounding box center [627, 558] width 155 height 18
click at [954, 410] on input "*******" at bounding box center [835, 413] width 304 height 13
drag, startPoint x: 941, startPoint y: 405, endPoint x: 907, endPoint y: 406, distance: 34.0
click at [907, 407] on input "*******" at bounding box center [835, 413] width 304 height 13
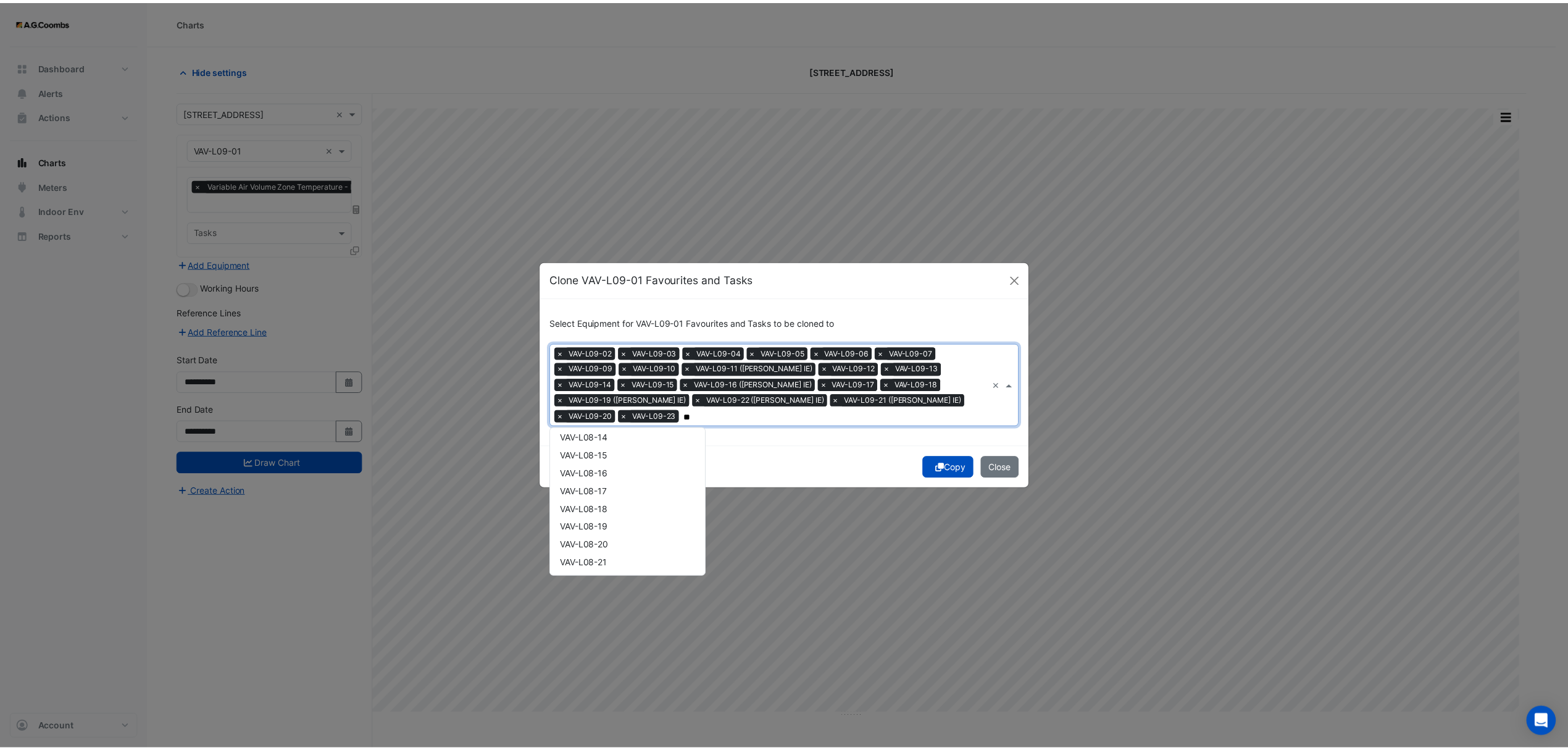
scroll to position [631, 0]
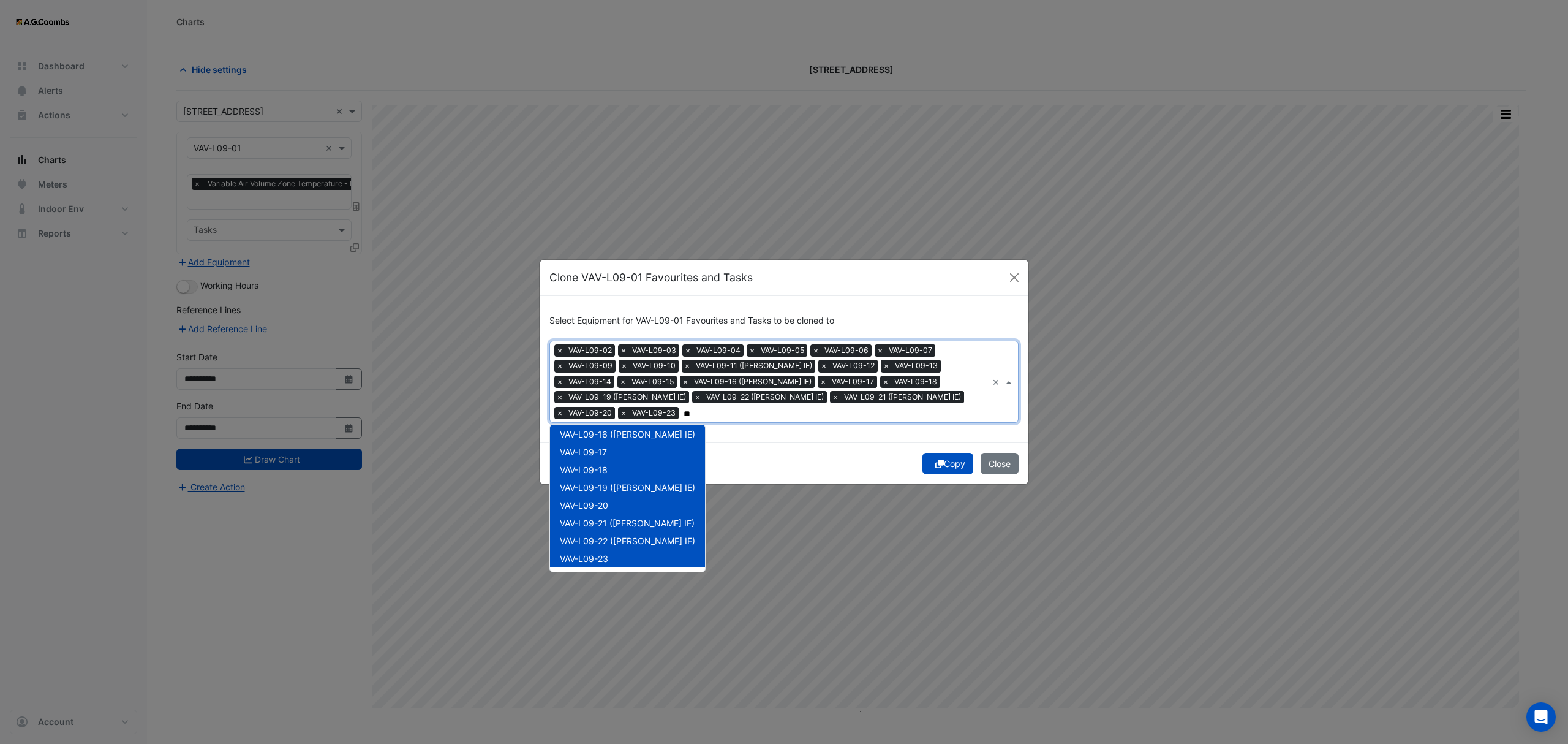
type input "*"
click at [890, 457] on div "Copy Close" at bounding box center [783, 463] width 488 height 42
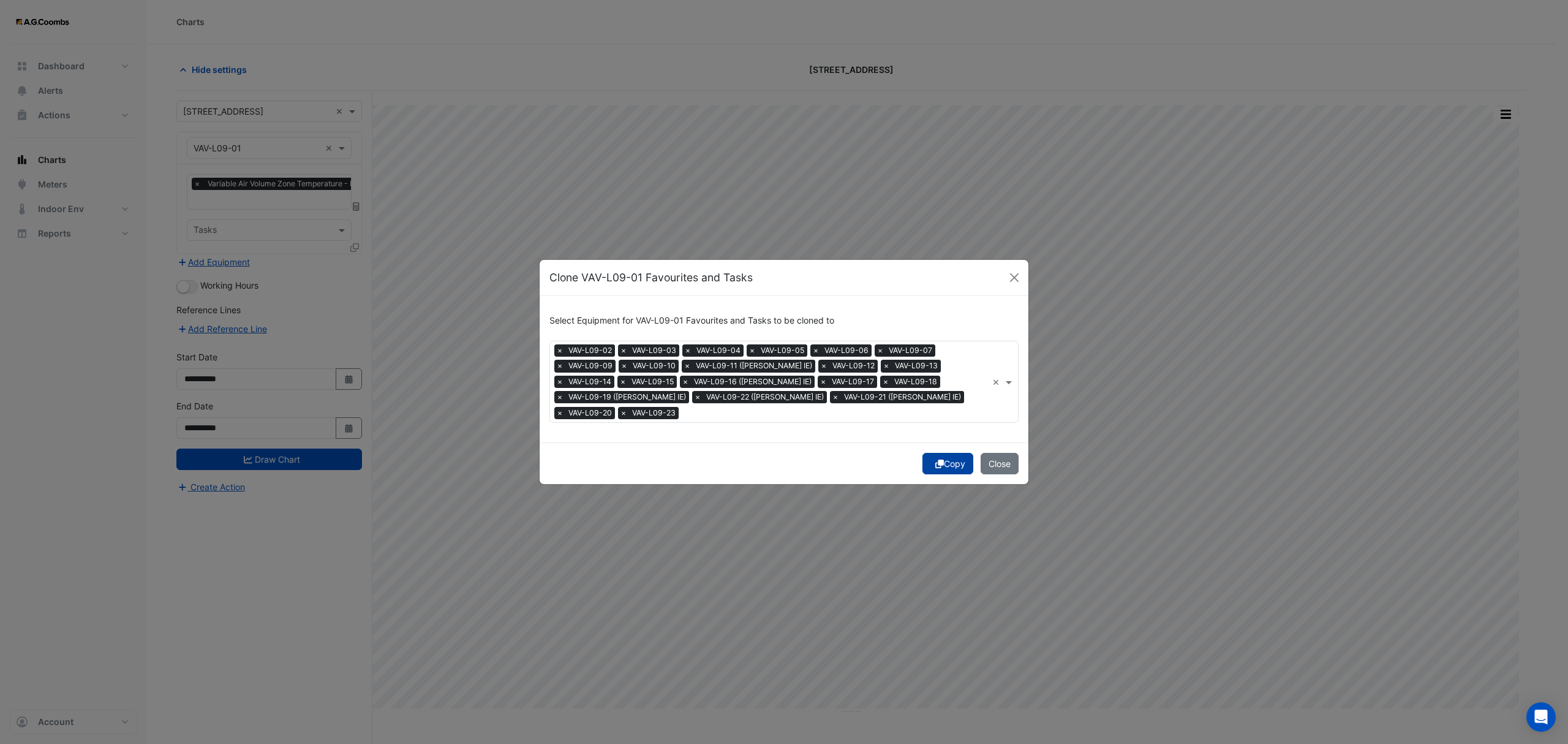
click at [944, 459] on button "Copy" at bounding box center [947, 463] width 51 height 22
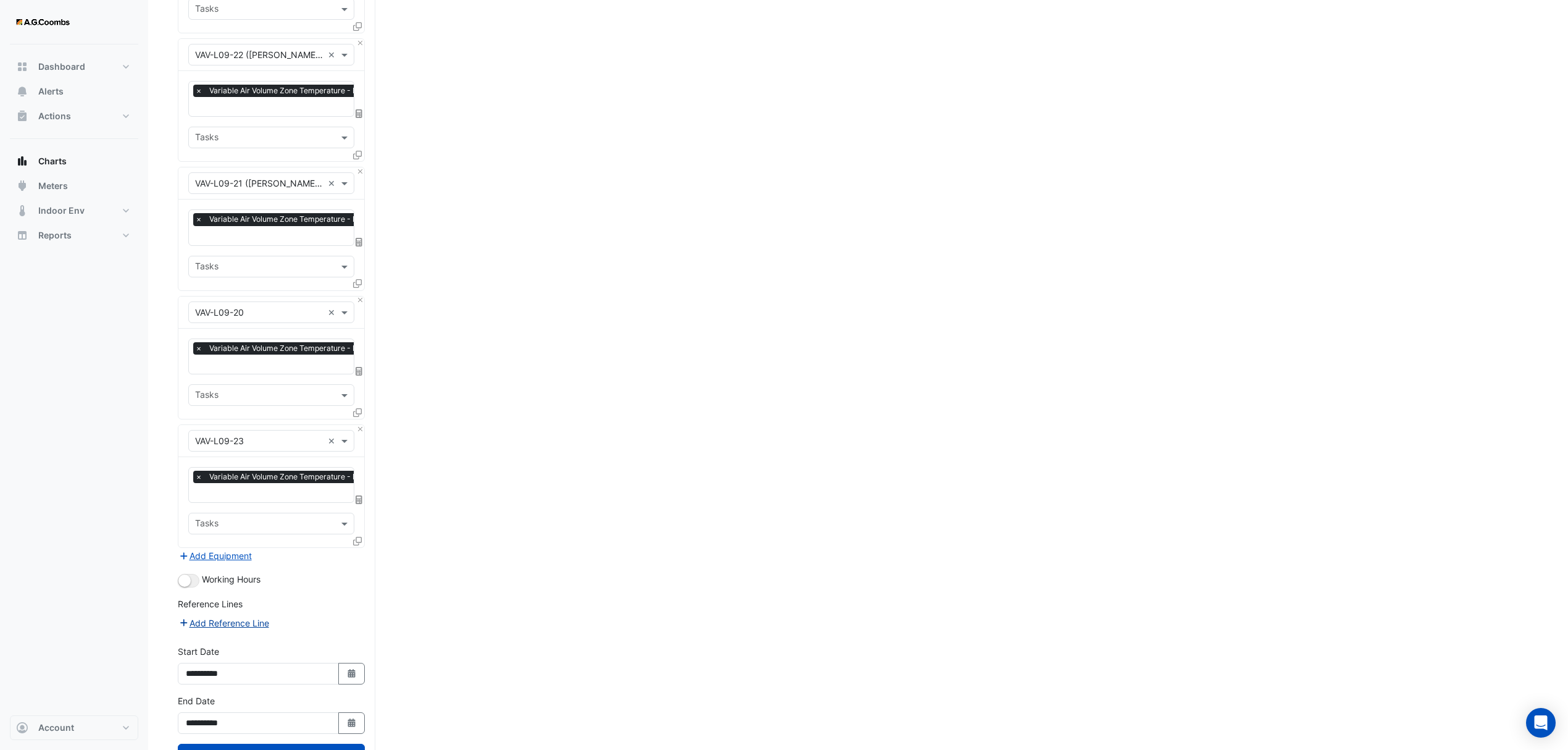
scroll to position [2456, 0]
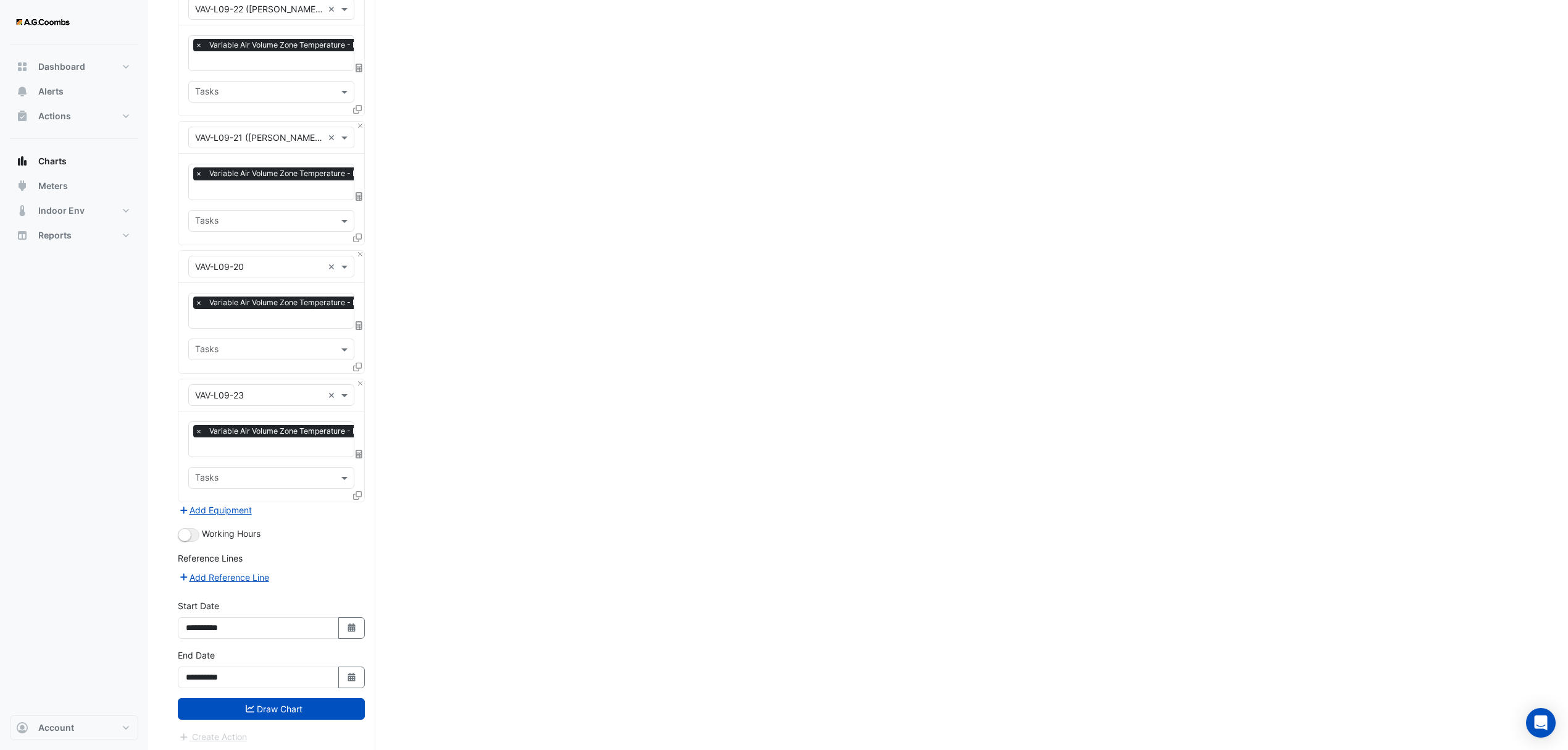
drag, startPoint x: 279, startPoint y: 705, endPoint x: 366, endPoint y: 709, distance: 87.1
click at [281, 705] on button "Draw Chart" at bounding box center [272, 709] width 187 height 22
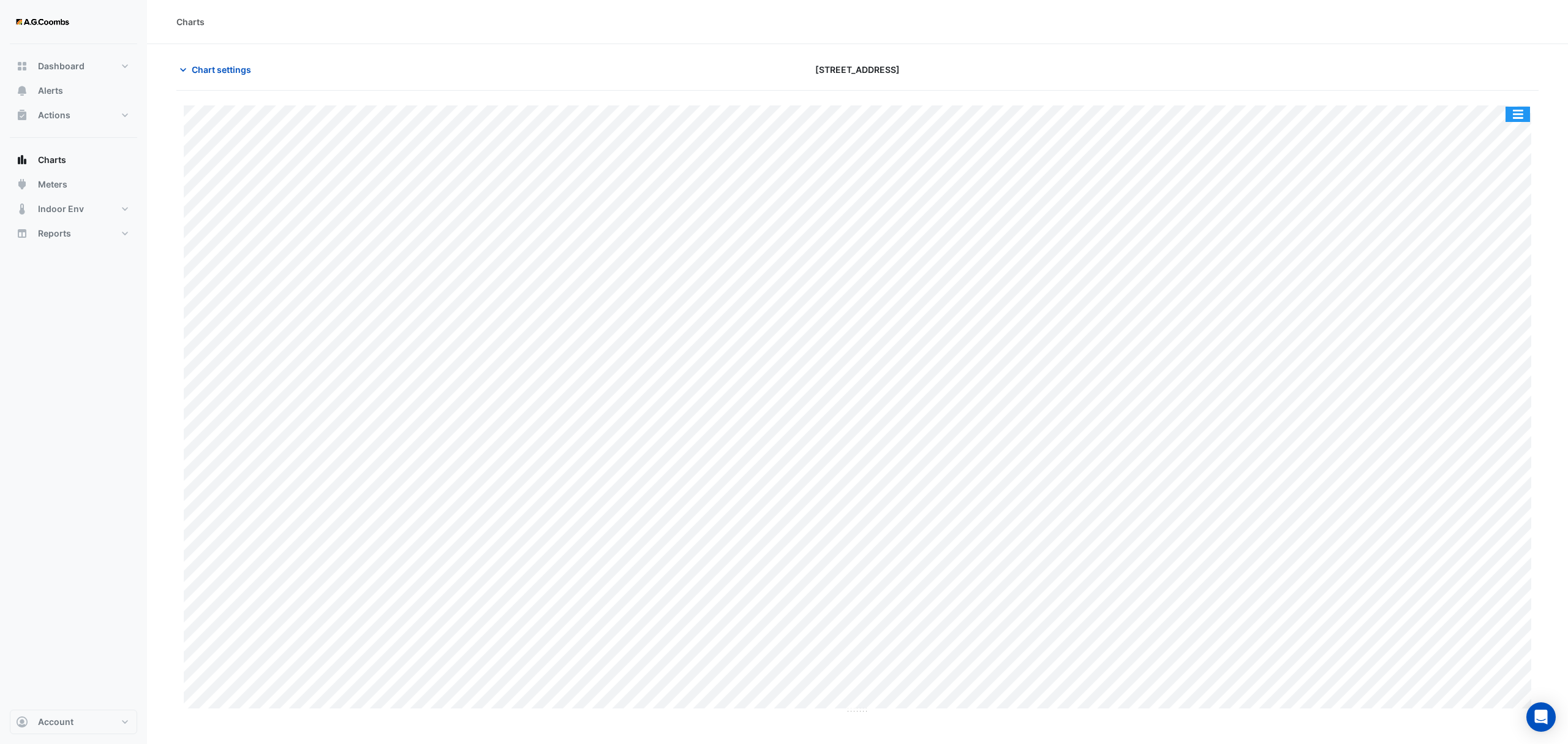
click at [1514, 119] on button "button" at bounding box center [1517, 114] width 24 height 15
click at [1481, 276] on div "Export CSV - Flat" at bounding box center [1493, 275] width 74 height 29
click at [1517, 111] on button "button" at bounding box center [1517, 114] width 24 height 15
click at [1493, 302] on div "Export CSV - Pivot" at bounding box center [1493, 305] width 74 height 29
